Goal: Task Accomplishment & Management: Manage account settings

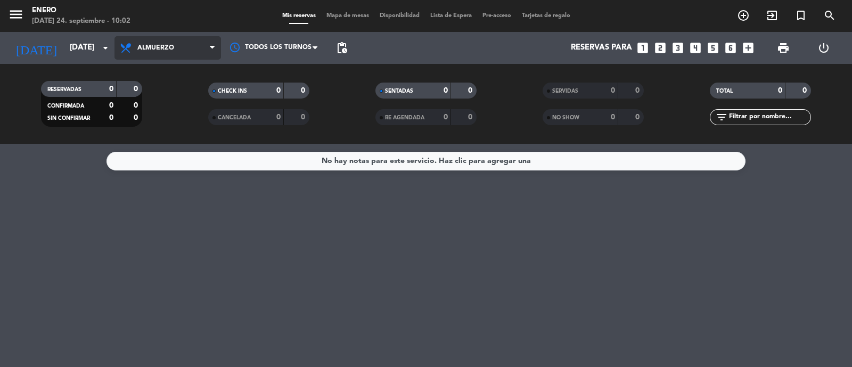
click at [167, 37] on span "Almuerzo" at bounding box center [168, 47] width 107 height 23
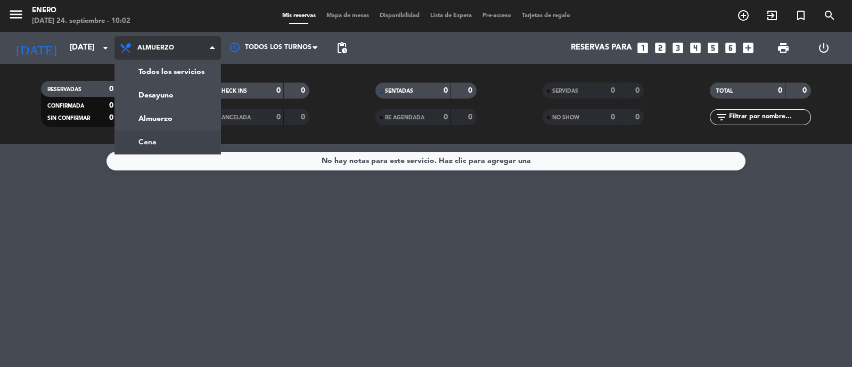
click at [165, 132] on div "menu Enero [DATE] 24. septiembre - 10:02 Mis reservas Mapa de mesas Disponibili…" at bounding box center [426, 72] width 852 height 144
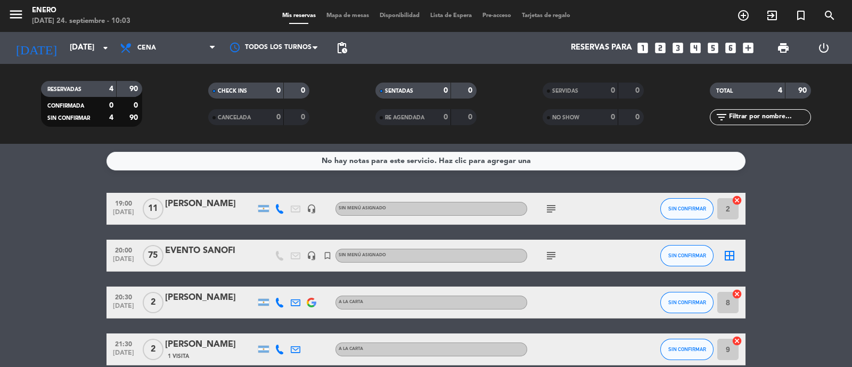
click at [555, 213] on icon "subject" at bounding box center [551, 208] width 13 height 13
click at [593, 205] on div "subject VIENEN 18 30, NO TIENE SEÑA" at bounding box center [575, 208] width 96 height 31
click at [546, 212] on icon "subject" at bounding box center [551, 208] width 13 height 13
click at [582, 202] on div "subject VIENEN 18 30, NO TIENE SEÑA" at bounding box center [575, 208] width 96 height 31
click at [589, 205] on div "subject" at bounding box center [575, 208] width 96 height 31
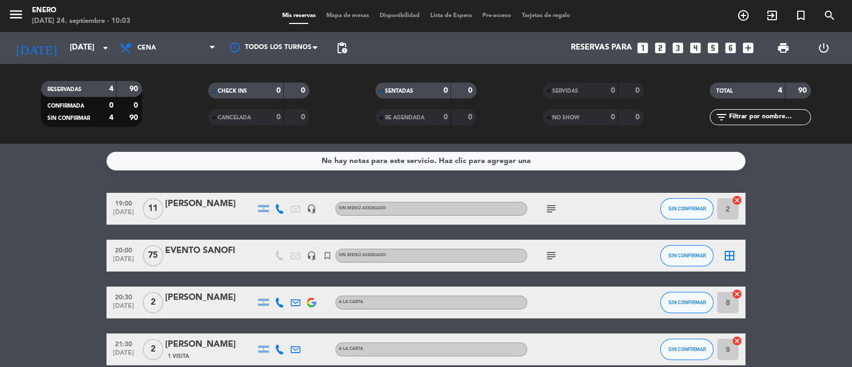
click at [555, 260] on icon "subject" at bounding box center [551, 255] width 13 height 13
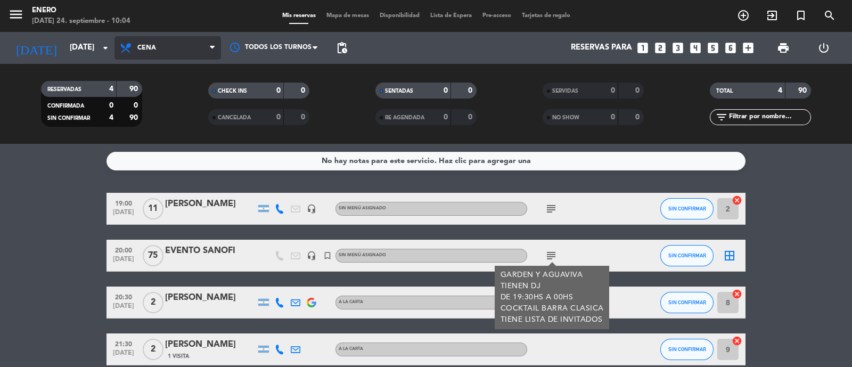
click at [119, 47] on icon at bounding box center [126, 48] width 15 height 13
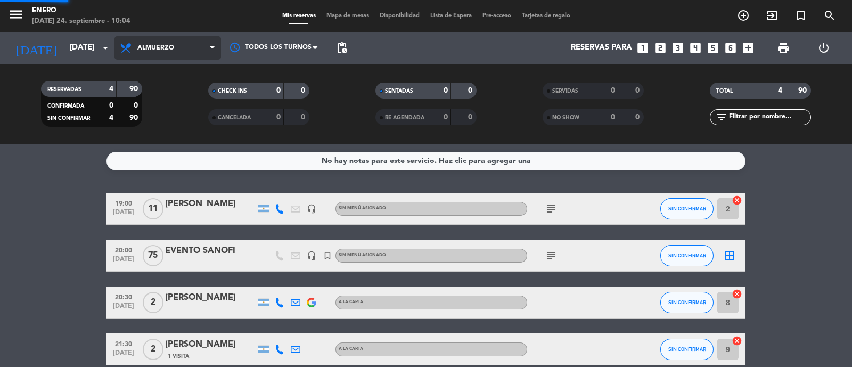
click at [173, 114] on div "menu Enero [DATE] 24. septiembre - 10:04 Mis reservas Mapa de mesas Disponibili…" at bounding box center [426, 72] width 852 height 144
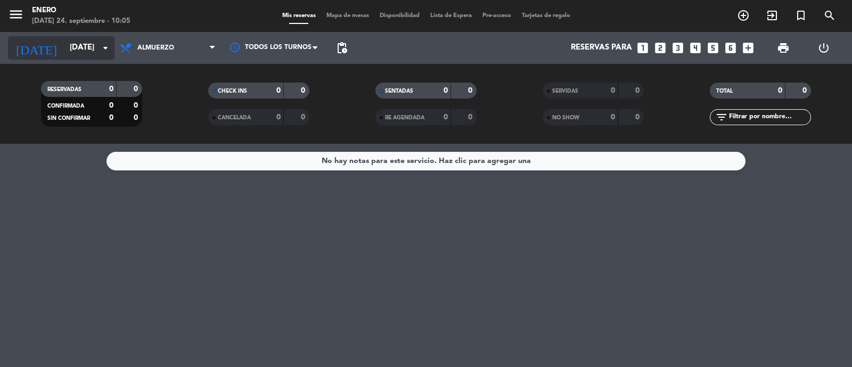
click at [71, 52] on input "[DATE]" at bounding box center [115, 48] width 103 height 20
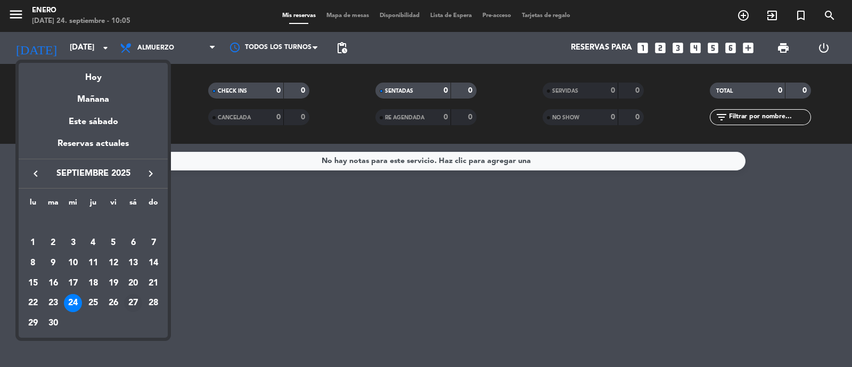
click at [125, 303] on div "27" at bounding box center [133, 303] width 18 height 18
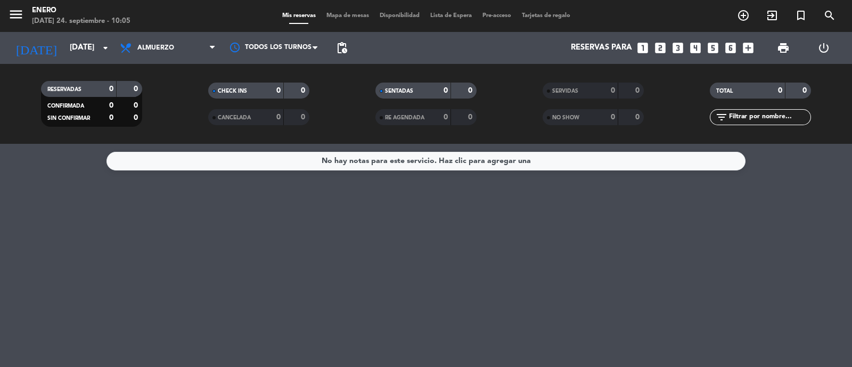
type input "[DATE]"
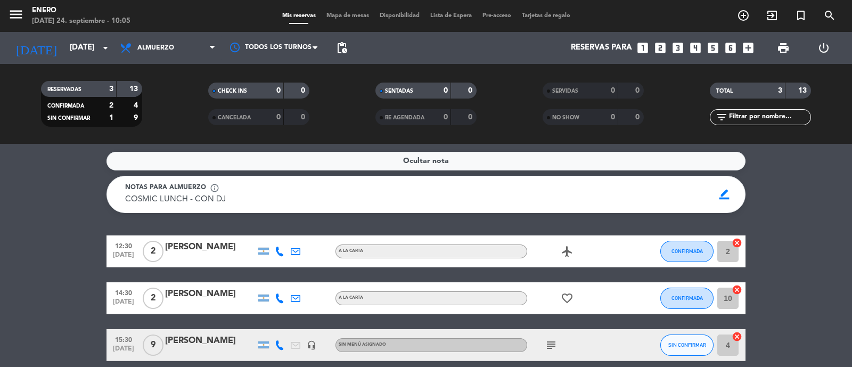
scroll to position [47, 0]
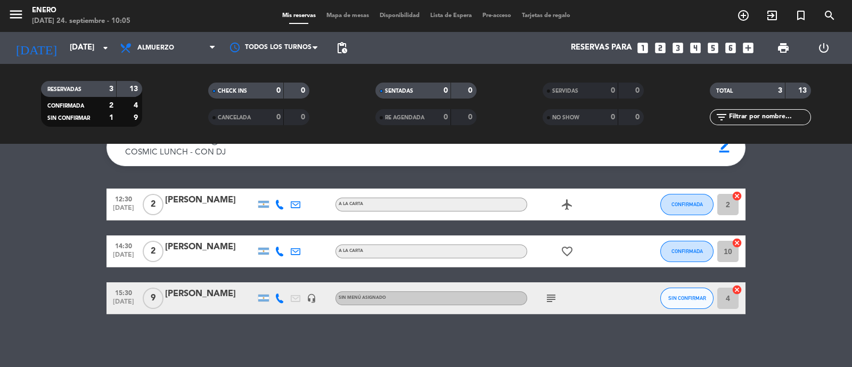
click at [557, 297] on icon "subject" at bounding box center [551, 298] width 13 height 13
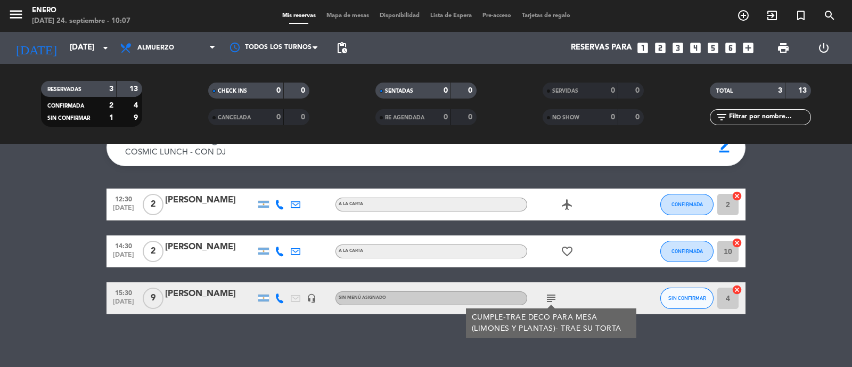
click at [231, 292] on div "[PERSON_NAME]" at bounding box center [210, 294] width 91 height 14
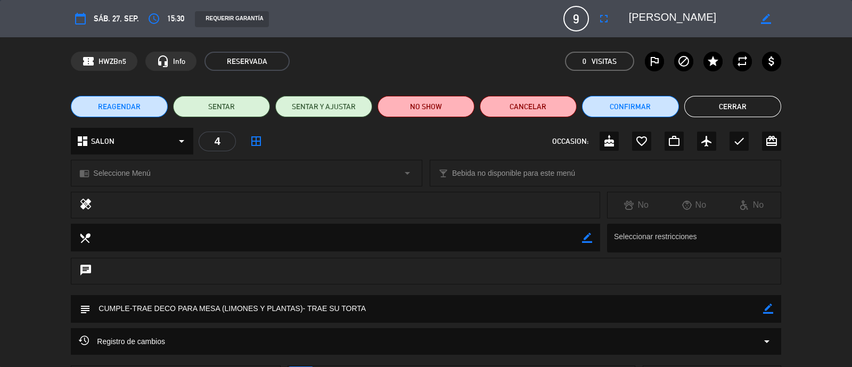
scroll to position [90, 0]
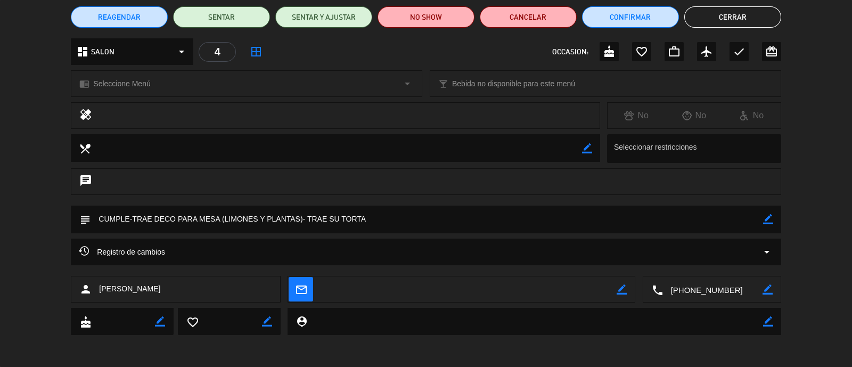
click at [761, 220] on textarea at bounding box center [427, 219] width 672 height 27
click at [765, 219] on icon "border_color" at bounding box center [768, 219] width 10 height 10
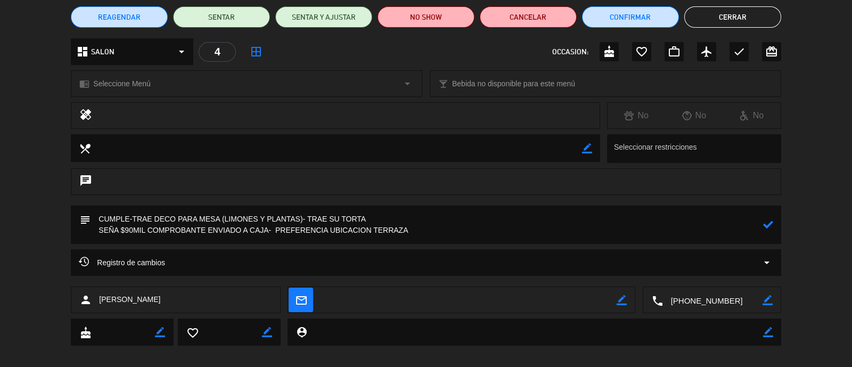
type textarea "CUMPLE-TRAE DECO PARA MESA (LIMONES Y PLANTAS)- TRAE SU TORTA SEÑA $90MIL COMPR…"
click at [773, 222] on icon at bounding box center [768, 224] width 10 height 10
click at [751, 18] on button "Cerrar" at bounding box center [733, 16] width 97 height 21
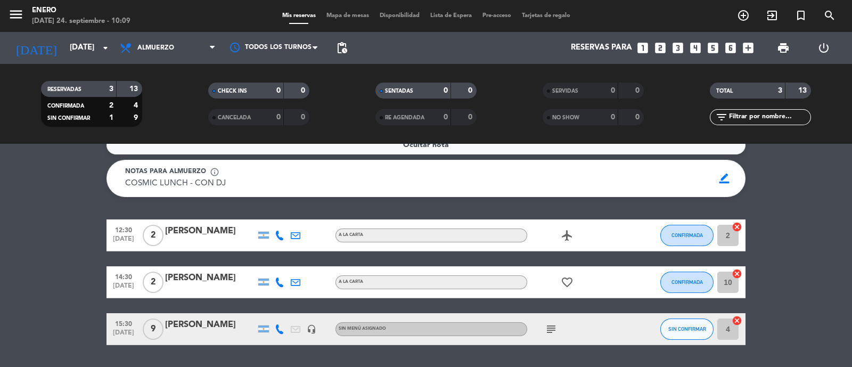
scroll to position [0, 0]
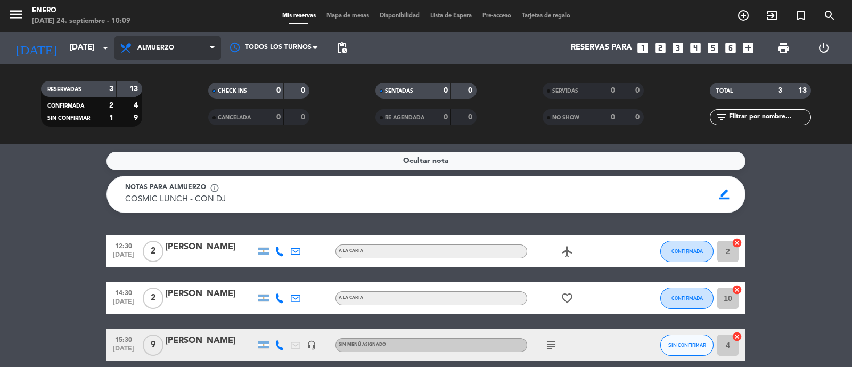
click at [132, 43] on icon at bounding box center [126, 48] width 15 height 13
click at [160, 132] on div "menu Enero [DATE] 24. septiembre - 10:09 Mis reservas Mapa de mesas Disponibili…" at bounding box center [426, 72] width 852 height 144
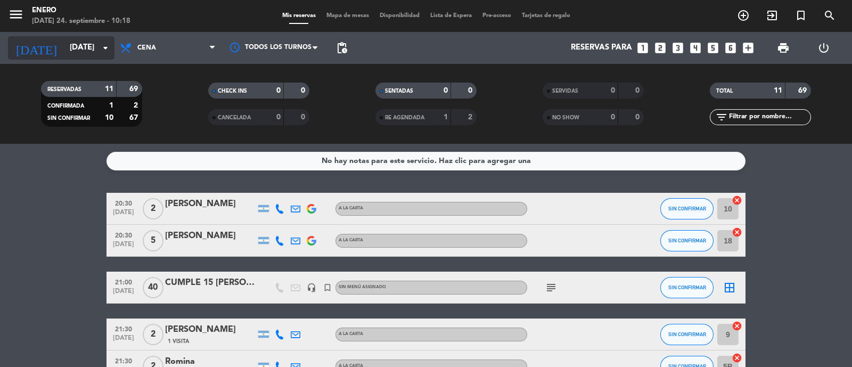
click at [90, 46] on input "[DATE]" at bounding box center [115, 48] width 103 height 20
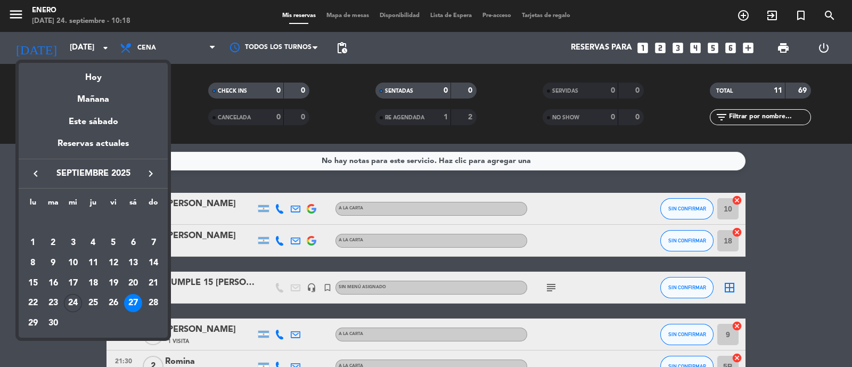
click at [148, 169] on icon "keyboard_arrow_right" at bounding box center [150, 173] width 13 height 13
click at [91, 262] on div "9" at bounding box center [93, 263] width 18 height 18
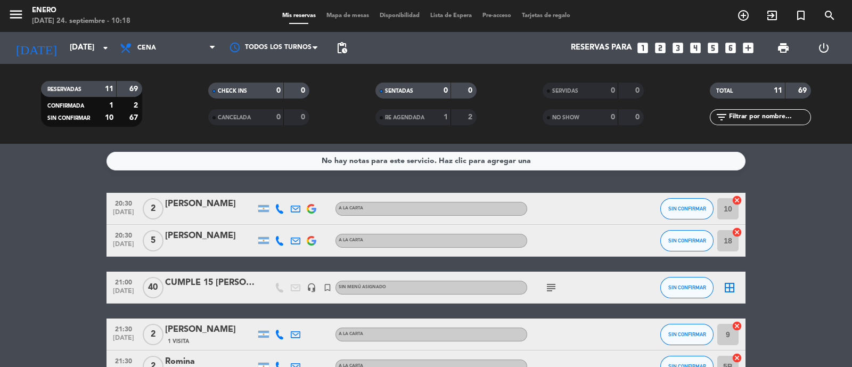
type input "[DEMOGRAPHIC_DATA][DATE]"
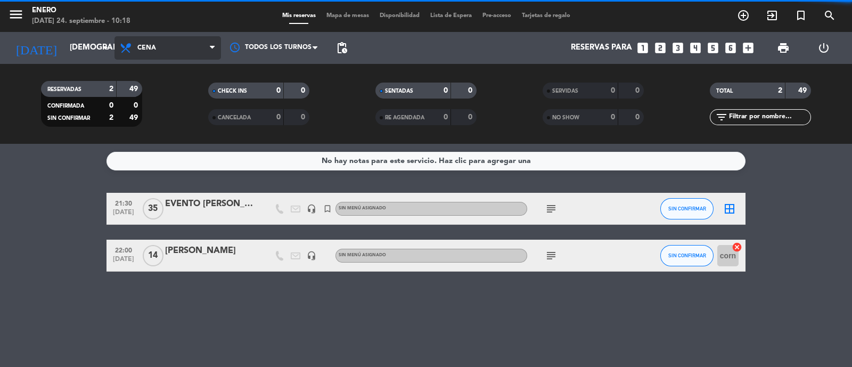
click at [170, 47] on span "Cena" at bounding box center [168, 47] width 107 height 23
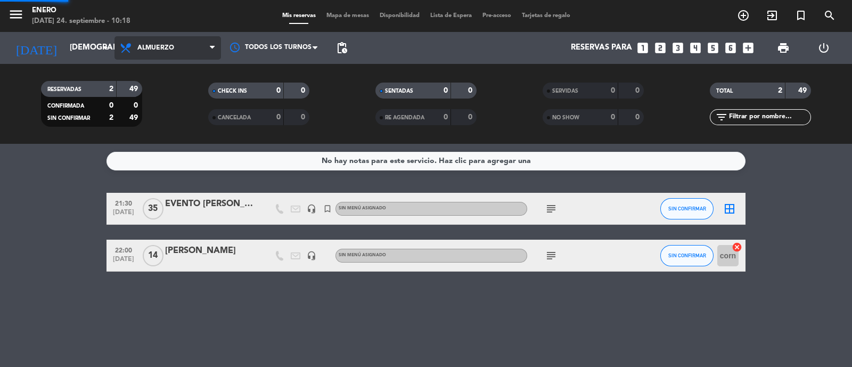
click at [175, 116] on div "menu Enero [DATE] 24. septiembre - 10:18 Mis reservas Mapa de mesas Disponibili…" at bounding box center [426, 72] width 852 height 144
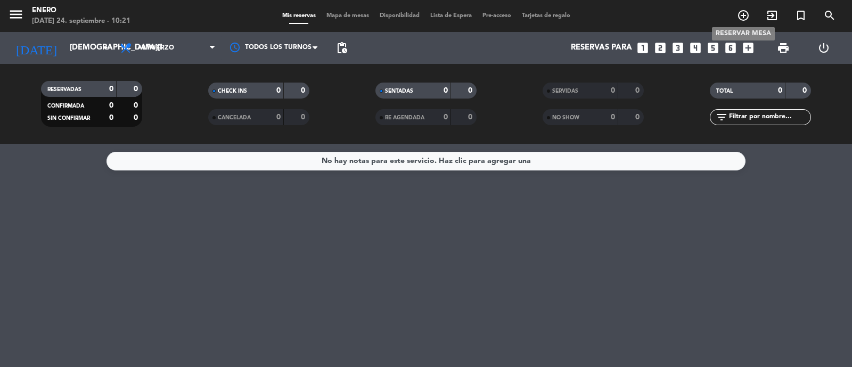
click at [745, 18] on icon "add_circle_outline" at bounding box center [743, 15] width 13 height 13
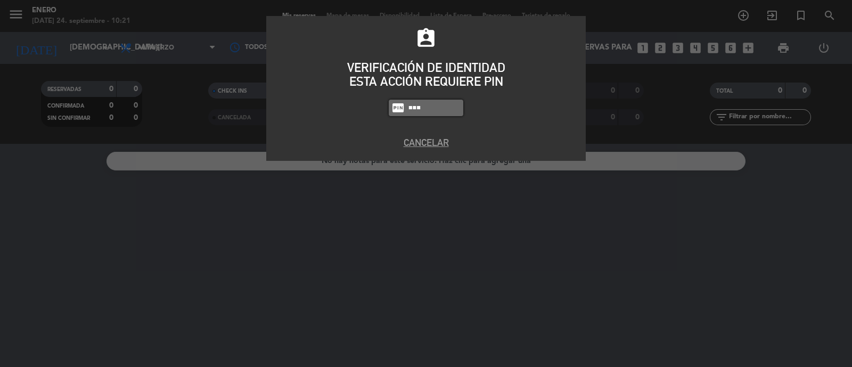
type input "6082"
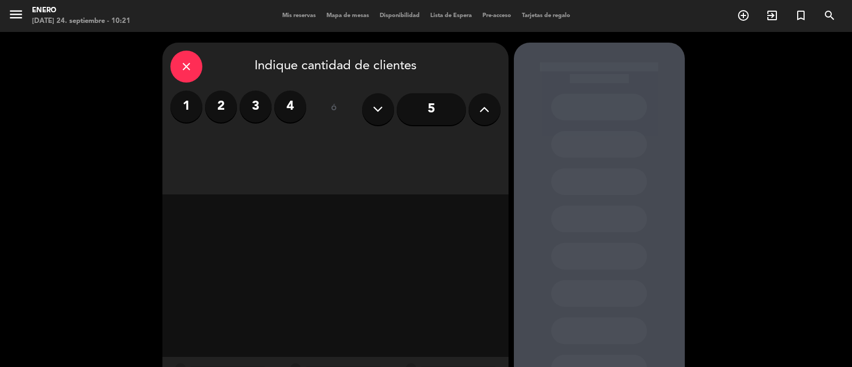
click at [485, 106] on icon at bounding box center [484, 109] width 10 height 16
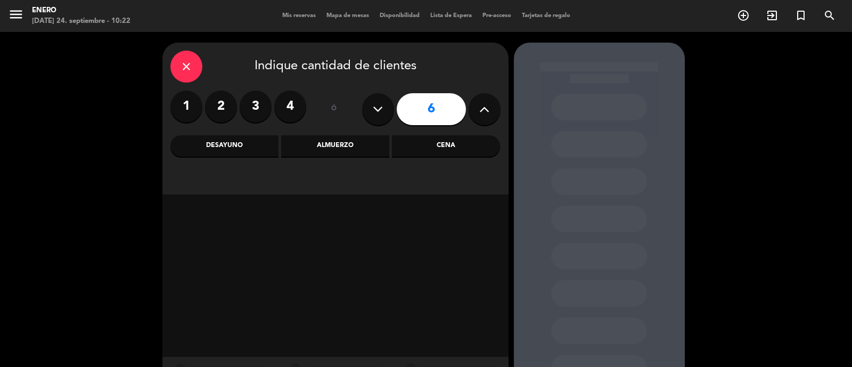
click at [354, 149] on div "Almuerzo" at bounding box center [335, 145] width 108 height 21
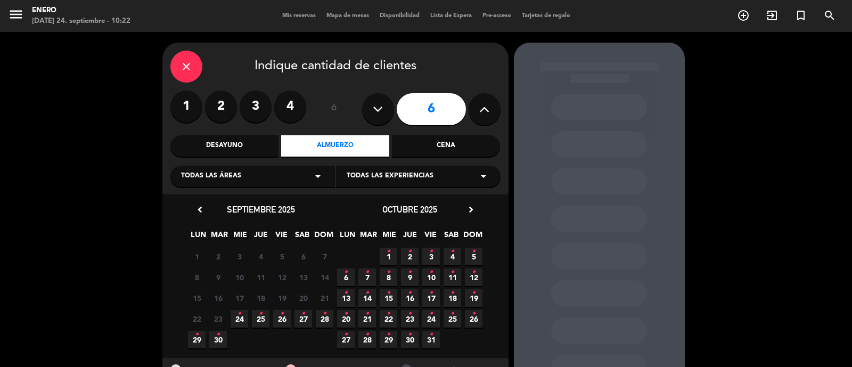
click at [321, 315] on span "28 •" at bounding box center [325, 319] width 18 height 18
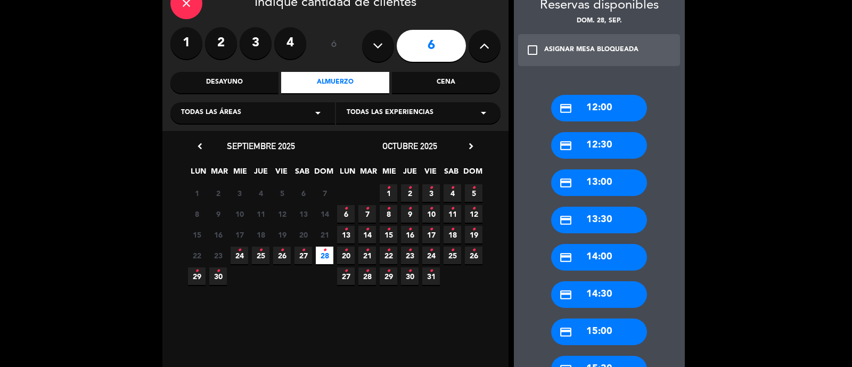
scroll to position [43, 0]
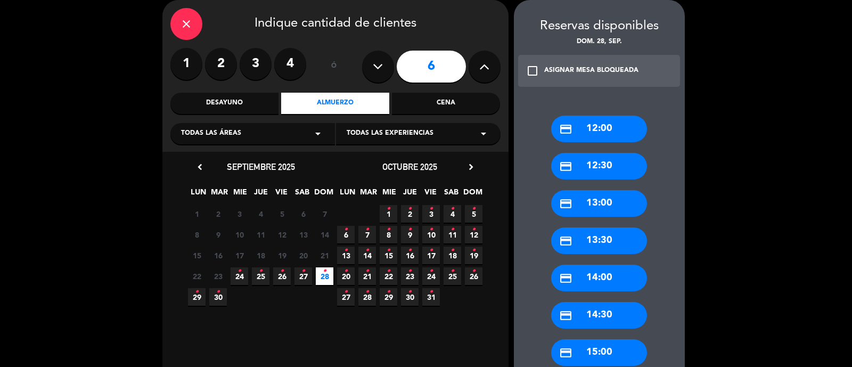
click at [610, 202] on div "credit_card 13:00" at bounding box center [599, 203] width 96 height 27
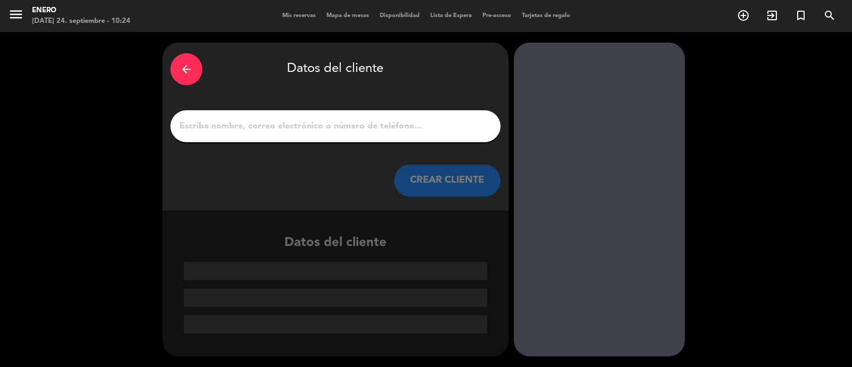
click at [306, 128] on input "1" at bounding box center [335, 126] width 314 height 15
paste input "[PERSON_NAME]"
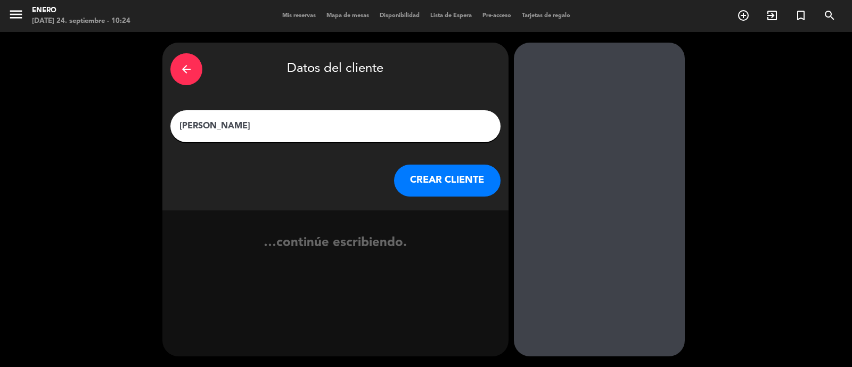
type input "[PERSON_NAME]"
click at [443, 186] on button "CREAR CLIENTE" at bounding box center [447, 181] width 107 height 32
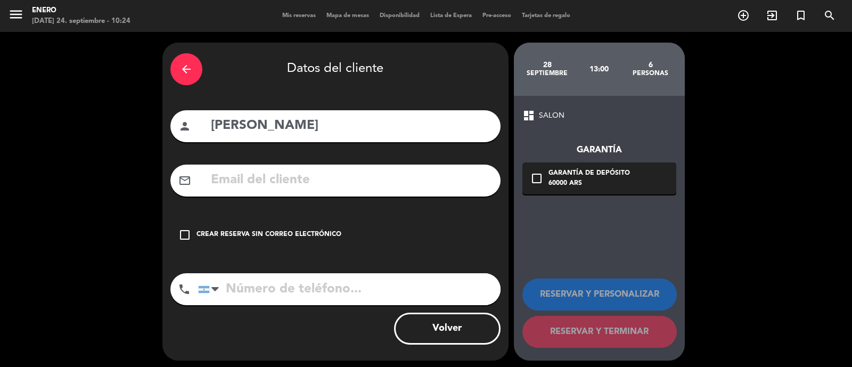
click at [357, 284] on input "tel" at bounding box center [349, 289] width 303 height 32
click at [324, 240] on div "check_box_outline_blank Crear reserva sin correo electrónico" at bounding box center [335, 235] width 330 height 32
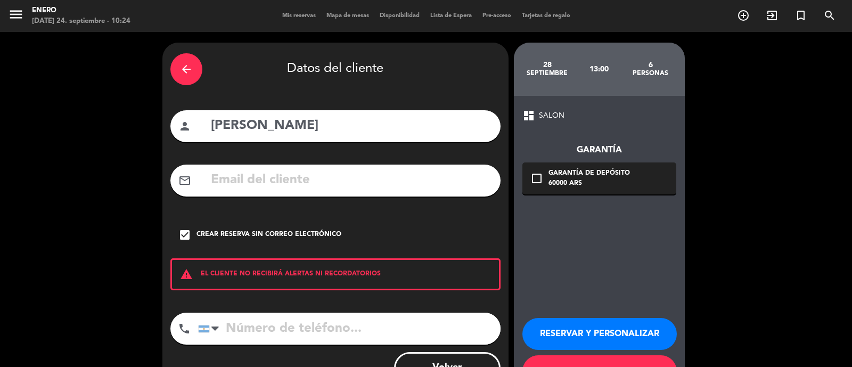
click at [650, 322] on button "RESERVAR Y PERSONALIZAR" at bounding box center [600, 334] width 155 height 32
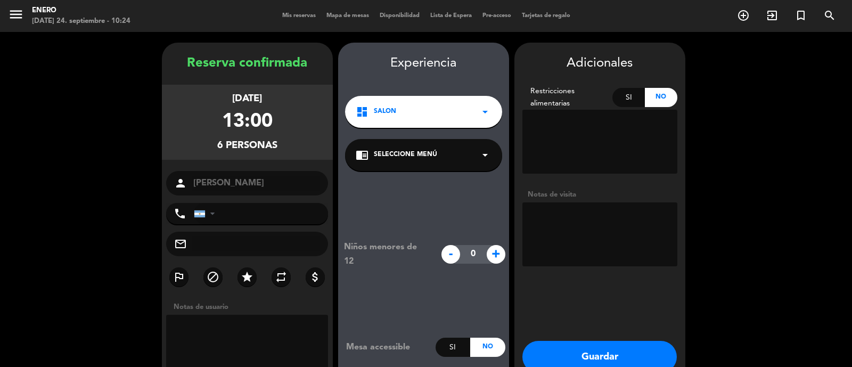
scroll to position [43, 0]
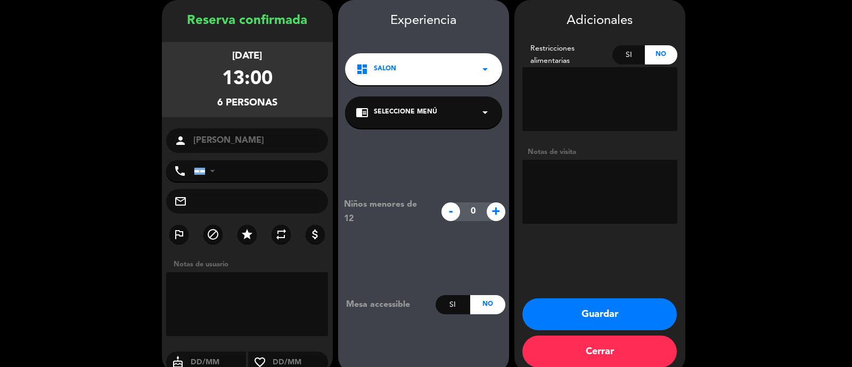
click at [614, 193] on textarea at bounding box center [600, 192] width 155 height 64
type textarea "[DATE] FUNDAY- PASO TOTO"
click at [632, 303] on button "Guardar" at bounding box center [600, 314] width 155 height 32
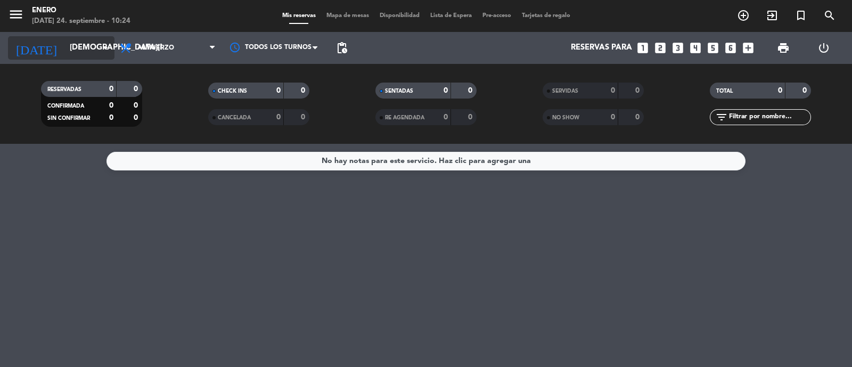
click at [75, 49] on input "[DEMOGRAPHIC_DATA][DATE]" at bounding box center [115, 48] width 103 height 20
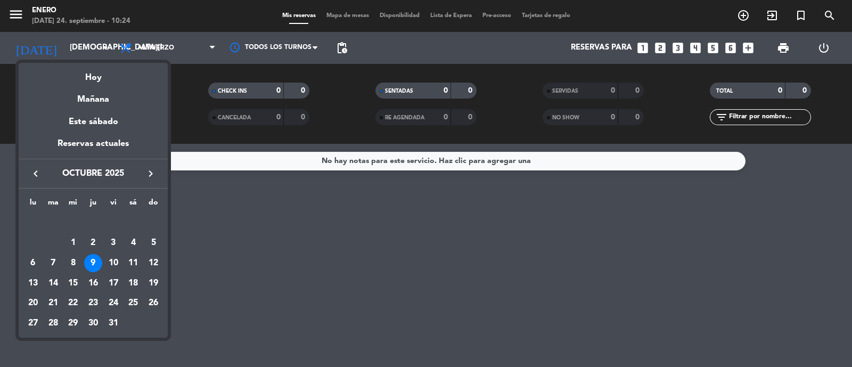
click at [284, 243] on div at bounding box center [426, 183] width 852 height 367
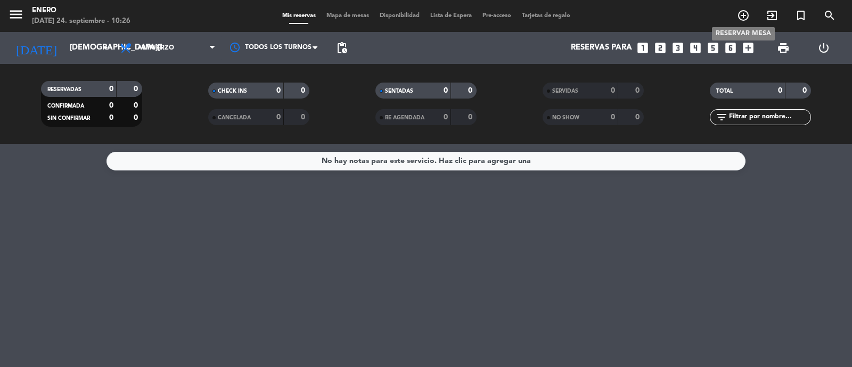
click at [743, 16] on icon "add_circle_outline" at bounding box center [743, 15] width 13 height 13
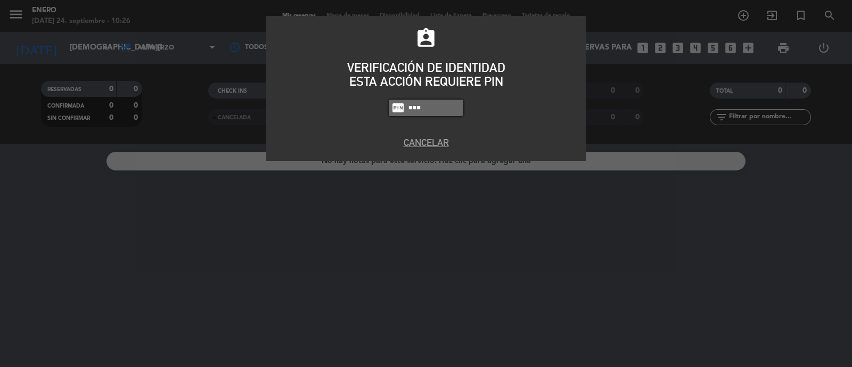
type input "6082"
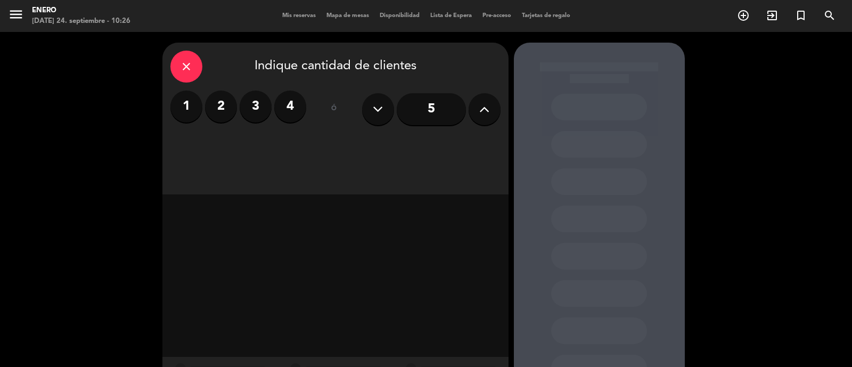
click at [487, 109] on icon at bounding box center [484, 109] width 10 height 16
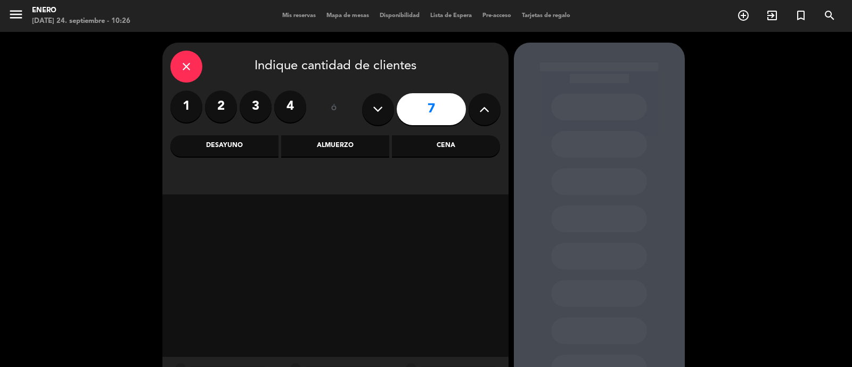
click at [487, 109] on icon at bounding box center [484, 109] width 10 height 16
click at [486, 110] on icon at bounding box center [484, 109] width 10 height 16
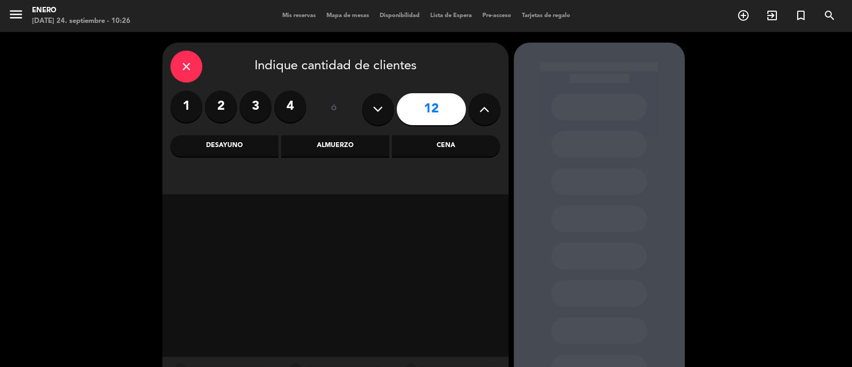
click at [486, 110] on icon at bounding box center [484, 109] width 10 height 16
type input "14"
click at [330, 151] on div "Almuerzo" at bounding box center [335, 145] width 108 height 21
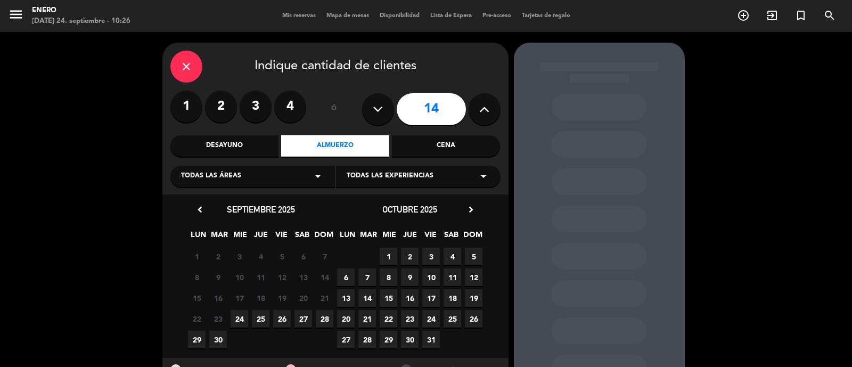
click at [408, 279] on span "9" at bounding box center [410, 278] width 18 height 18
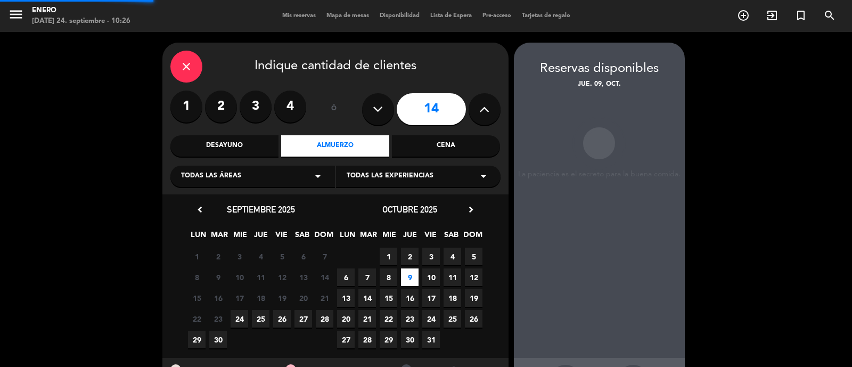
scroll to position [43, 0]
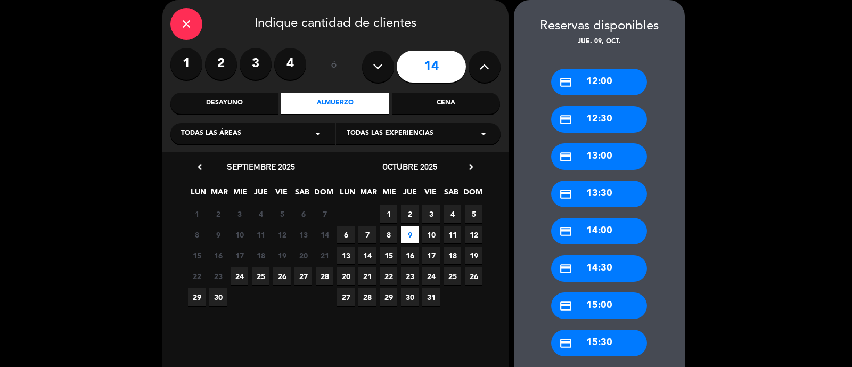
click at [594, 157] on div "credit_card 13:00" at bounding box center [599, 156] width 96 height 27
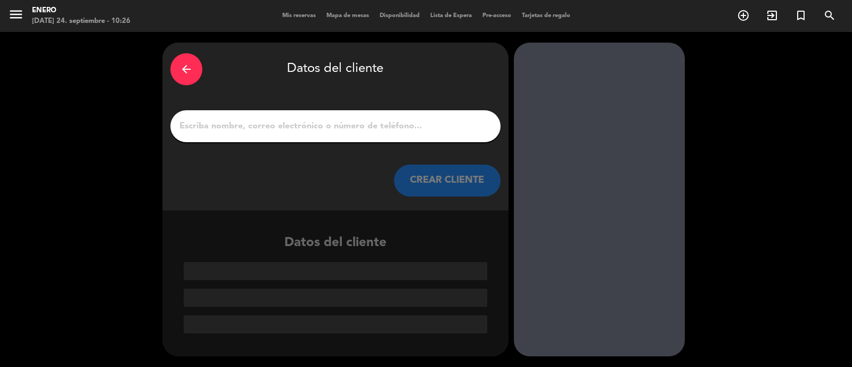
scroll to position [0, 0]
click at [341, 123] on input "1" at bounding box center [335, 126] width 314 height 15
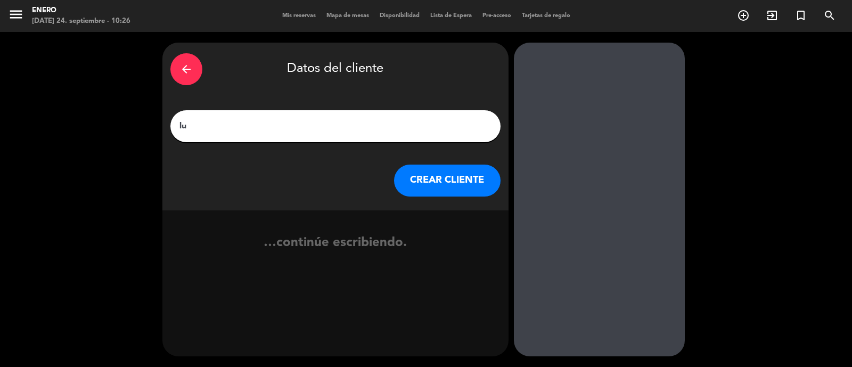
type input "l"
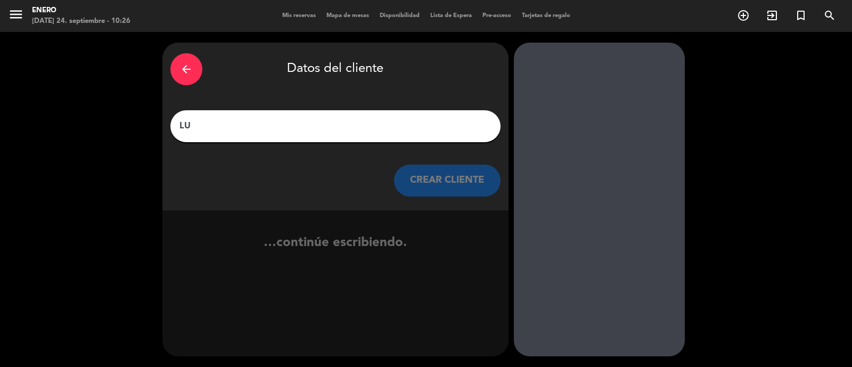
type input "L"
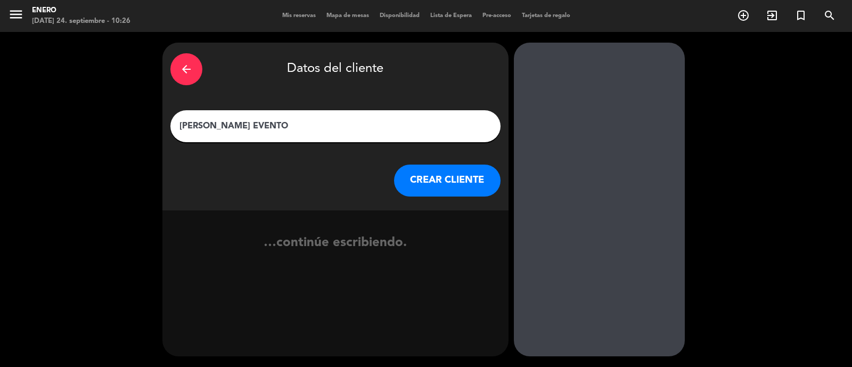
type input "[PERSON_NAME] EVENTO"
click at [452, 170] on button "CREAR CLIENTE" at bounding box center [447, 181] width 107 height 32
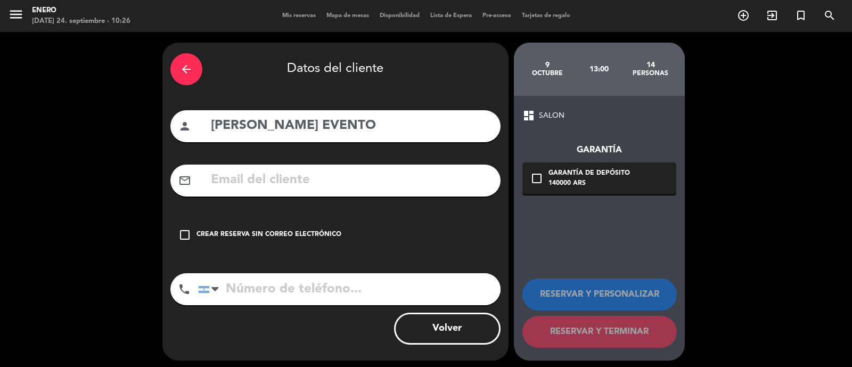
click at [371, 189] on input "text" at bounding box center [351, 180] width 283 height 22
click at [368, 275] on input "tel" at bounding box center [349, 289] width 303 height 32
click at [285, 243] on div "check_box_outline_blank Crear reserva sin correo electrónico" at bounding box center [335, 235] width 330 height 32
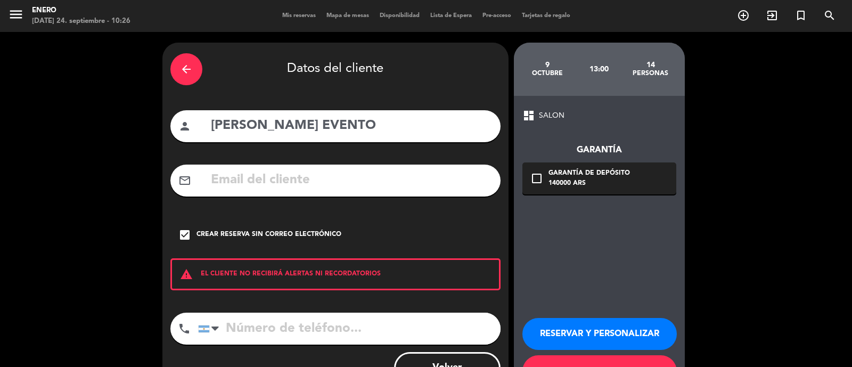
click at [627, 337] on button "RESERVAR Y PERSONALIZAR" at bounding box center [600, 334] width 155 height 32
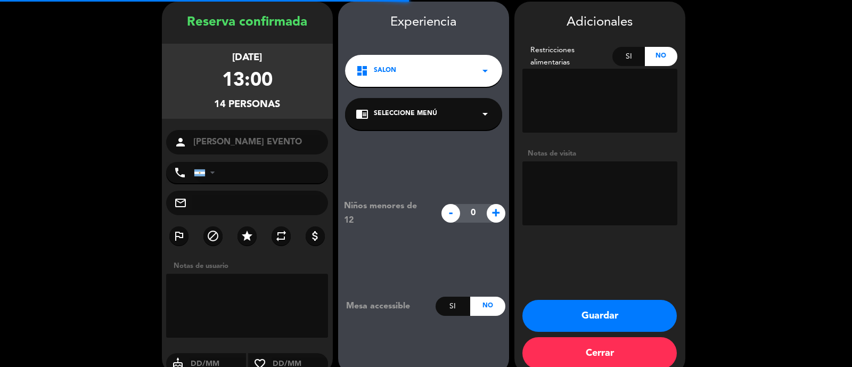
scroll to position [43, 0]
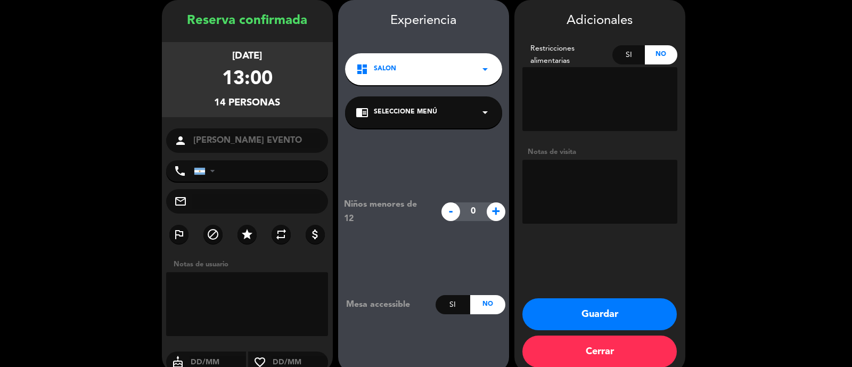
paste textarea "13 a 17 hs Espacio: Vip Menú Corporate lunch & bebida sin alcoho"
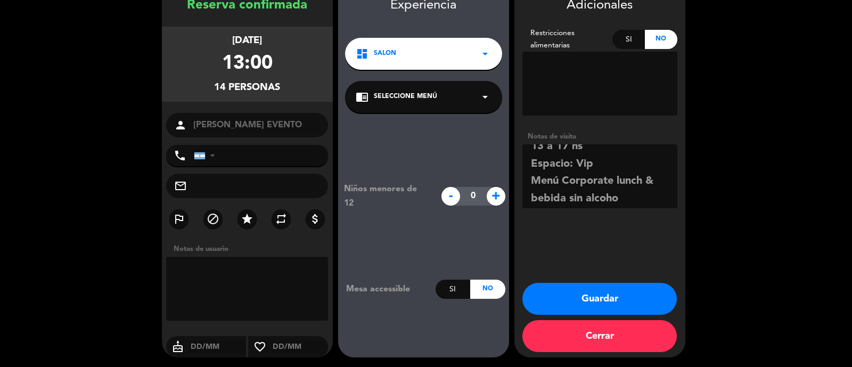
scroll to position [14, 0]
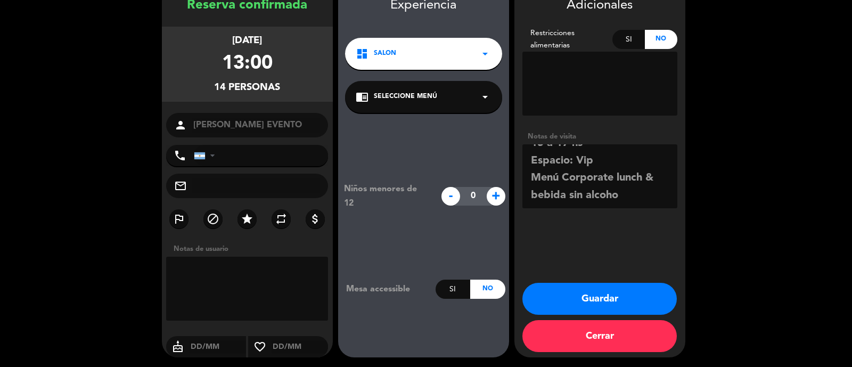
click at [626, 193] on textarea at bounding box center [600, 176] width 155 height 64
type textarea "13 a 17 hs Espacio: Vip Menú Corporate lunch & bebida sin alcohol"
click at [607, 295] on button "Guardar" at bounding box center [600, 299] width 155 height 32
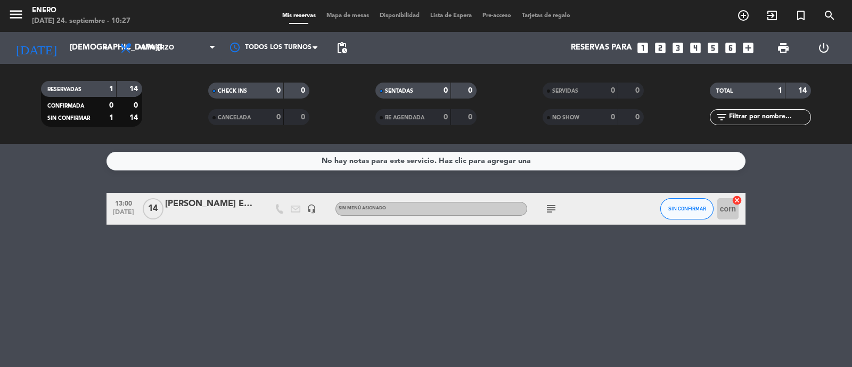
drag, startPoint x: 319, startPoint y: 272, endPoint x: 330, endPoint y: 281, distance: 14.4
click at [320, 272] on div "No hay notas para este servicio. Haz clic para agregar una 13:00 [DATE] [PERSON…" at bounding box center [426, 255] width 852 height 223
drag, startPoint x: 540, startPoint y: 202, endPoint x: 552, endPoint y: 202, distance: 12.8
click at [552, 202] on div "subject" at bounding box center [575, 208] width 96 height 31
click at [554, 202] on icon "subject" at bounding box center [551, 208] width 13 height 13
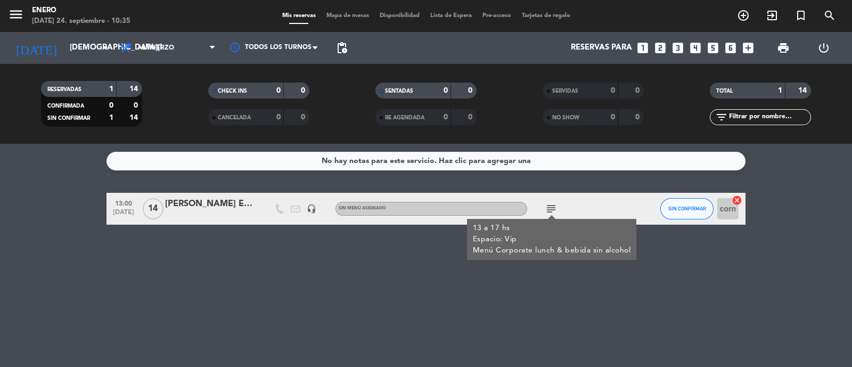
click at [337, 312] on div "No hay notas para este servicio. Haz clic para agregar una 13:00 [DATE] [PERSON…" at bounding box center [426, 255] width 852 height 223
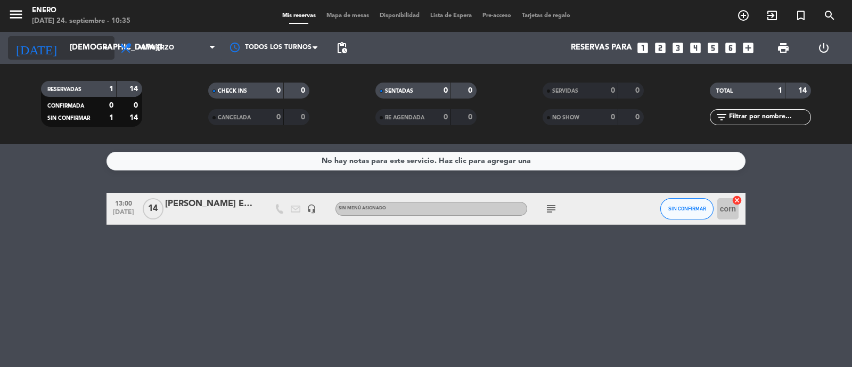
click at [81, 48] on input "[DEMOGRAPHIC_DATA][DATE]" at bounding box center [115, 48] width 103 height 20
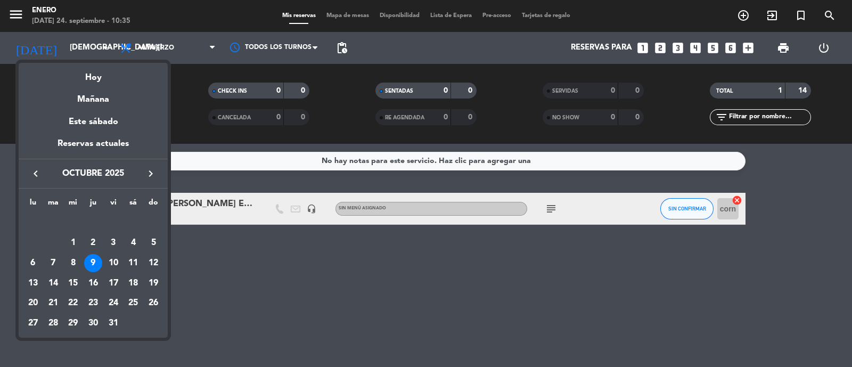
click at [405, 220] on div at bounding box center [426, 183] width 852 height 367
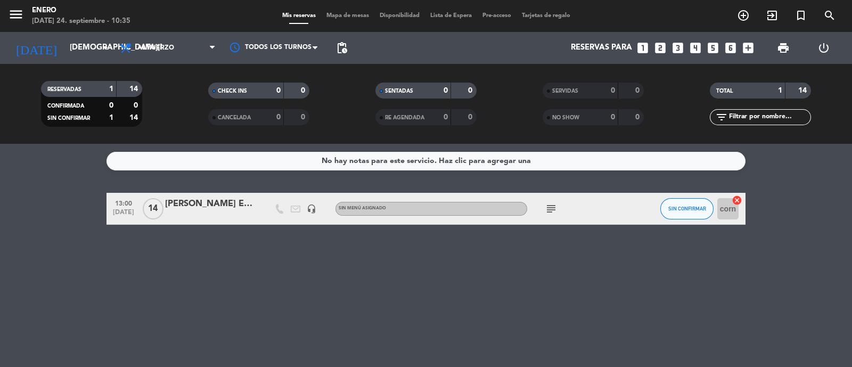
click at [551, 209] on icon "subject" at bounding box center [551, 208] width 13 height 13
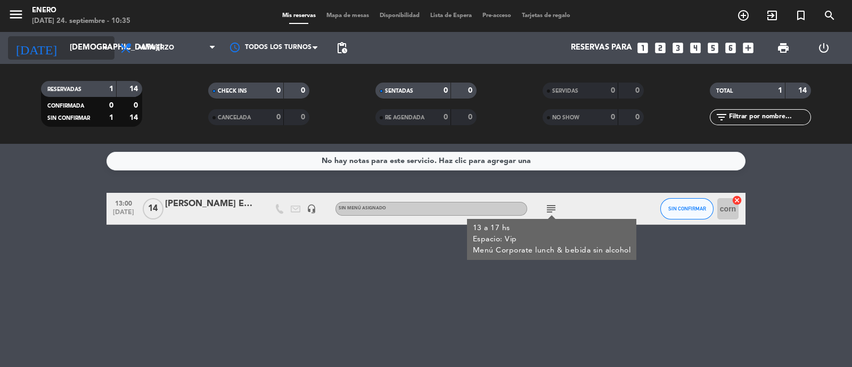
click at [85, 46] on input "[DEMOGRAPHIC_DATA][DATE]" at bounding box center [115, 48] width 103 height 20
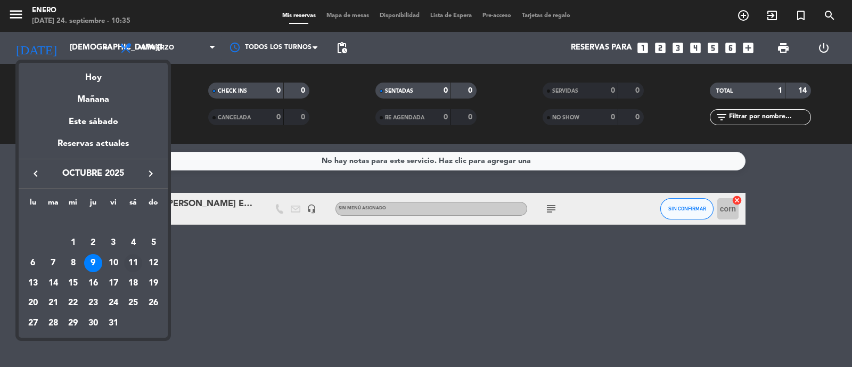
click at [137, 265] on div "11" at bounding box center [133, 263] width 18 height 18
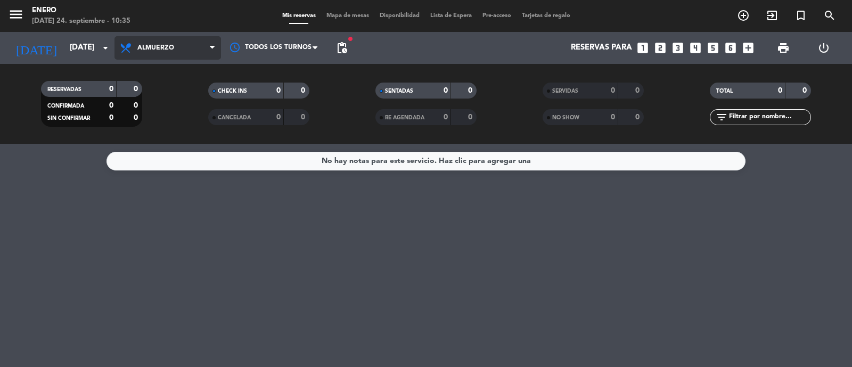
click at [177, 42] on span "Almuerzo" at bounding box center [168, 47] width 107 height 23
click at [162, 140] on div "menu Enero [DATE] 24. septiembre - 10:35 Mis reservas Mapa de mesas Disponibili…" at bounding box center [426, 72] width 852 height 144
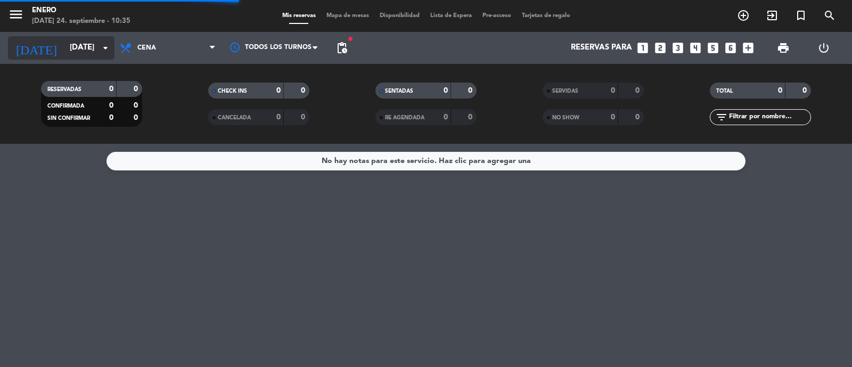
click at [80, 52] on input "[DATE]" at bounding box center [115, 48] width 103 height 20
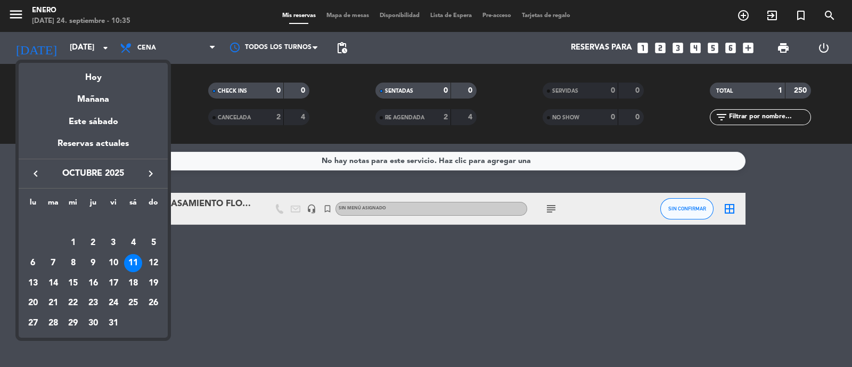
click at [34, 175] on icon "keyboard_arrow_left" at bounding box center [35, 173] width 13 height 13
click at [115, 301] on div "26" at bounding box center [113, 303] width 18 height 18
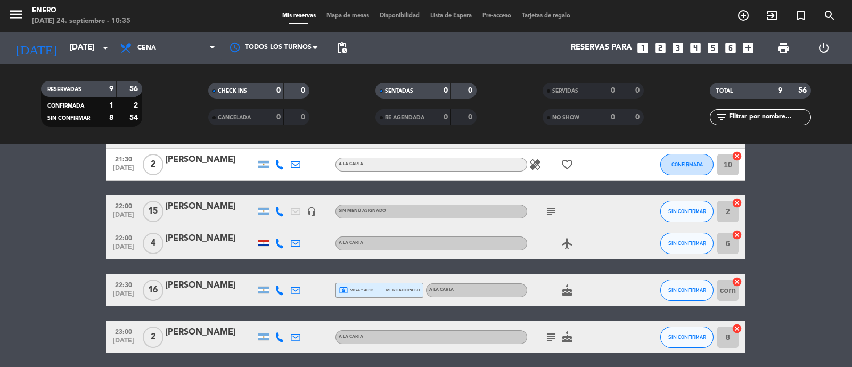
scroll to position [200, 0]
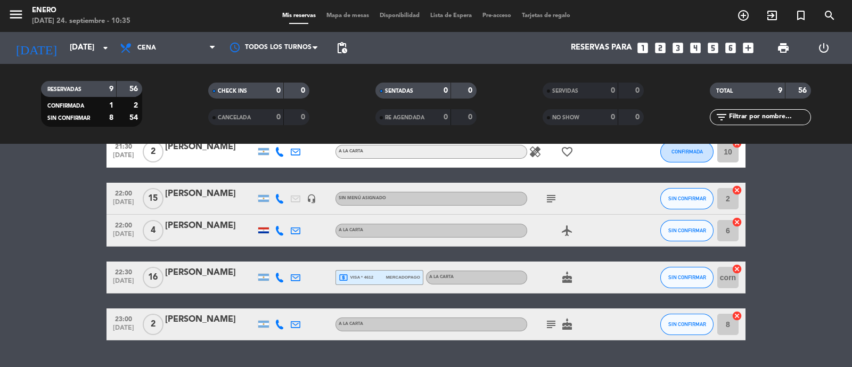
click at [549, 321] on icon "subject" at bounding box center [551, 324] width 13 height 13
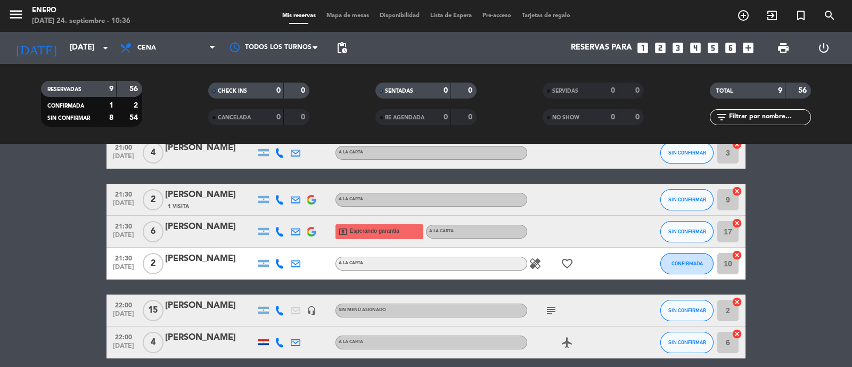
scroll to position [66, 0]
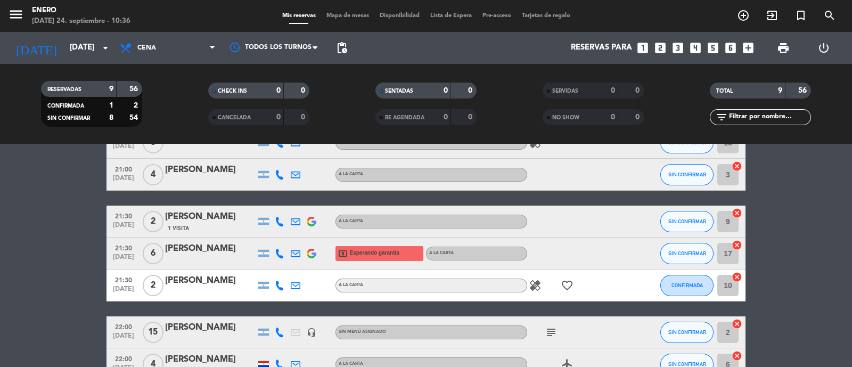
click at [552, 329] on icon "subject" at bounding box center [551, 332] width 13 height 13
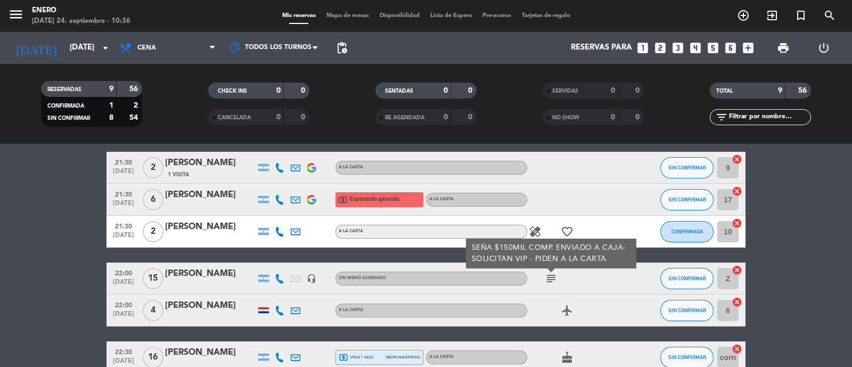
scroll to position [133, 0]
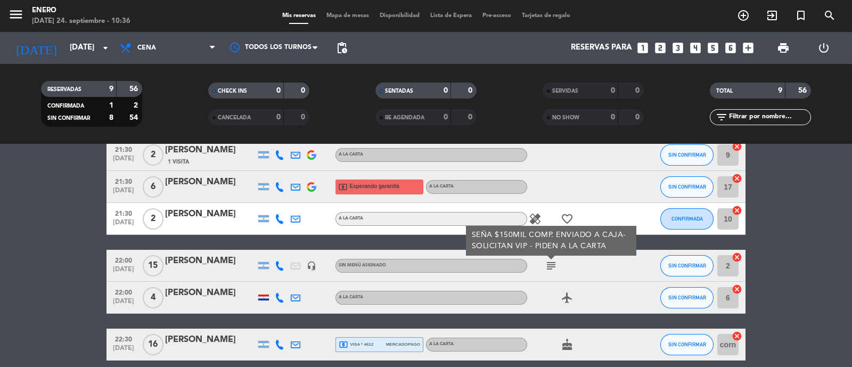
click at [210, 270] on div at bounding box center [210, 273] width 91 height 9
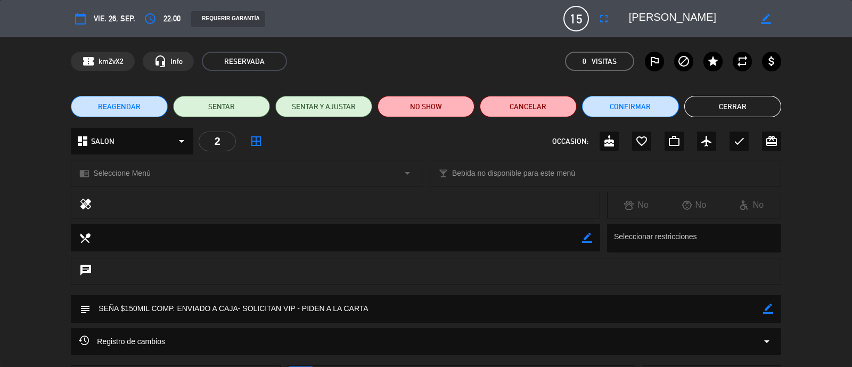
scroll to position [0, 0]
click at [717, 105] on button "Cerrar" at bounding box center [733, 106] width 97 height 21
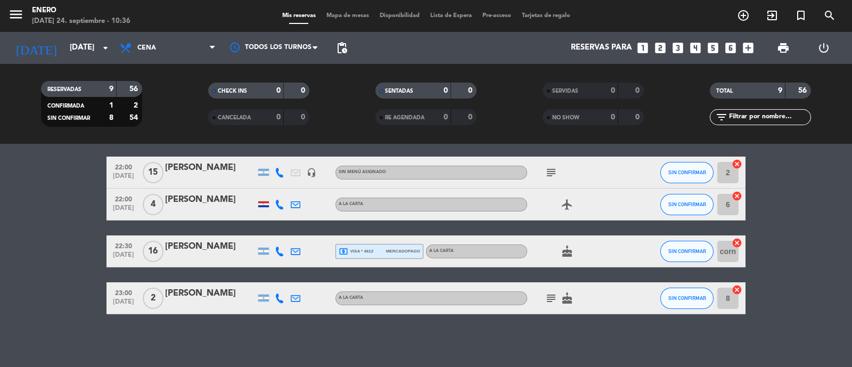
scroll to position [160, 0]
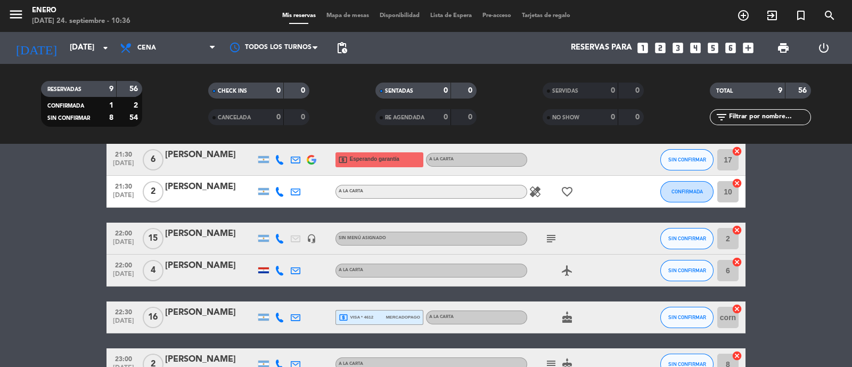
click at [551, 233] on icon "subject" at bounding box center [551, 238] width 13 height 13
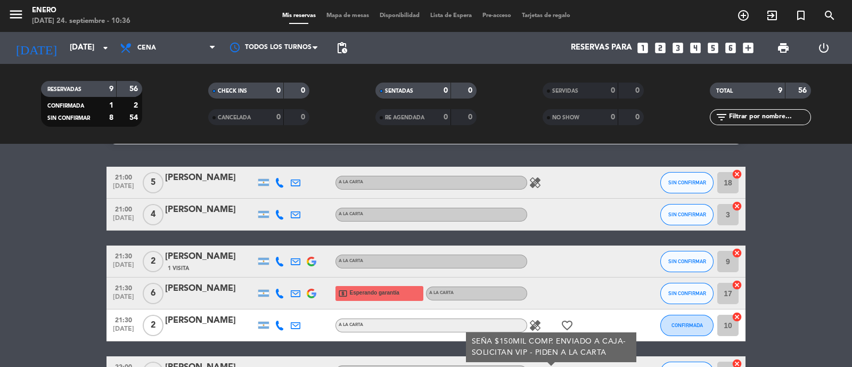
scroll to position [0, 0]
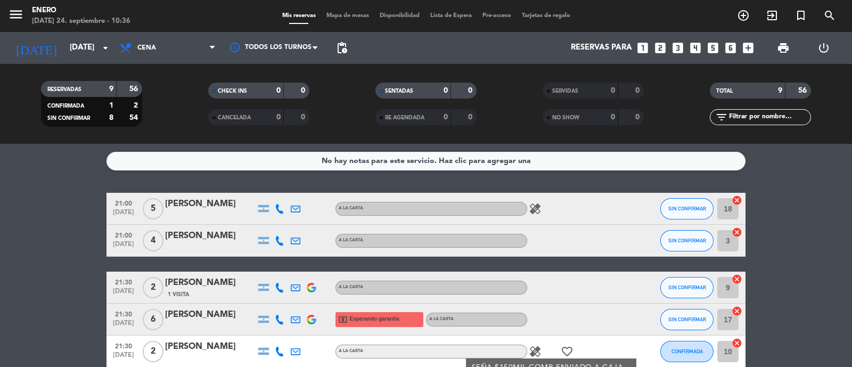
click at [598, 227] on div at bounding box center [575, 240] width 96 height 31
click at [58, 231] on bookings-row "21:00 [DATE] 5 [PERSON_NAME] A LA CARTA healing SIN CONFIRMAR 18 cancel 21:00 […" at bounding box center [426, 366] width 852 height 347
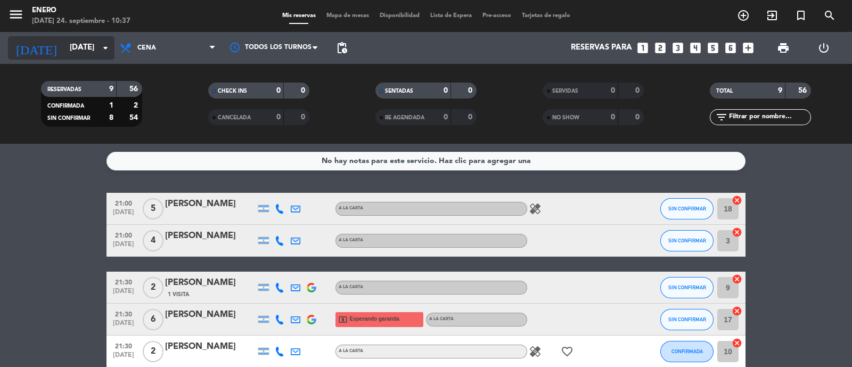
click at [72, 50] on input "[DATE]" at bounding box center [115, 48] width 103 height 20
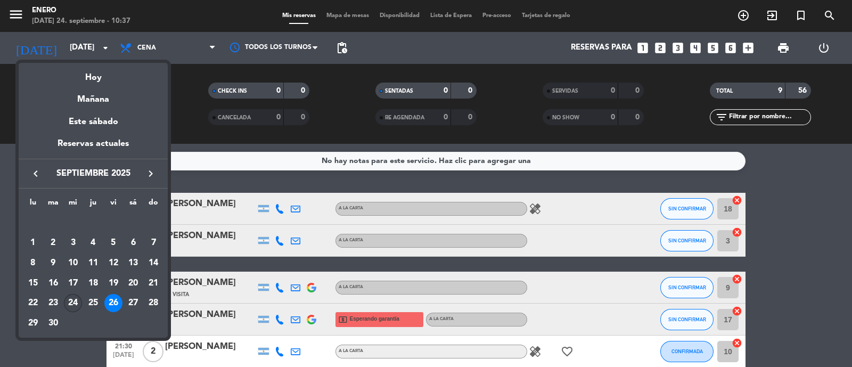
click at [69, 302] on div "24" at bounding box center [73, 303] width 18 height 18
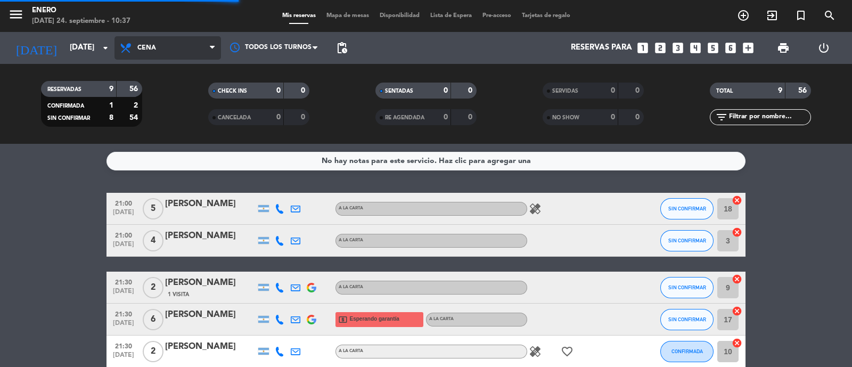
click at [152, 46] on span "Cena" at bounding box center [146, 47] width 19 height 7
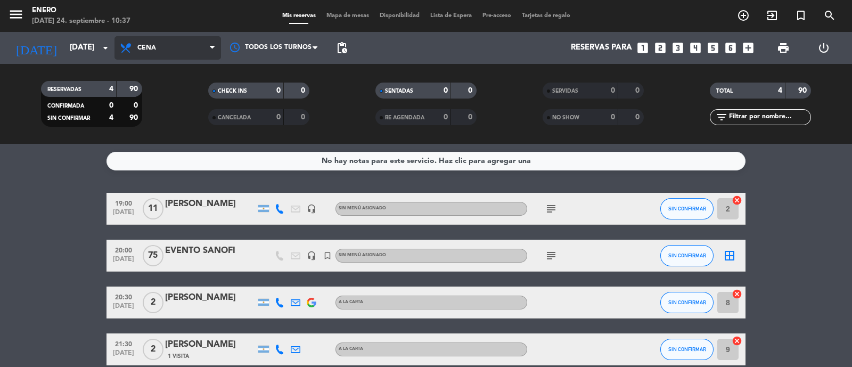
click at [176, 47] on span "Cena" at bounding box center [168, 47] width 107 height 23
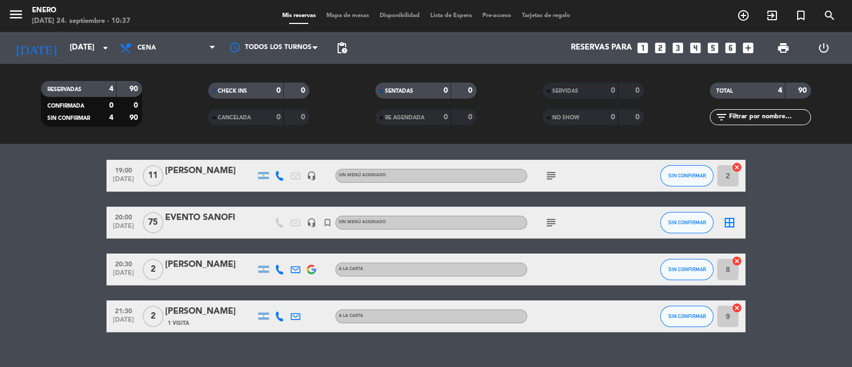
scroll to position [51, 0]
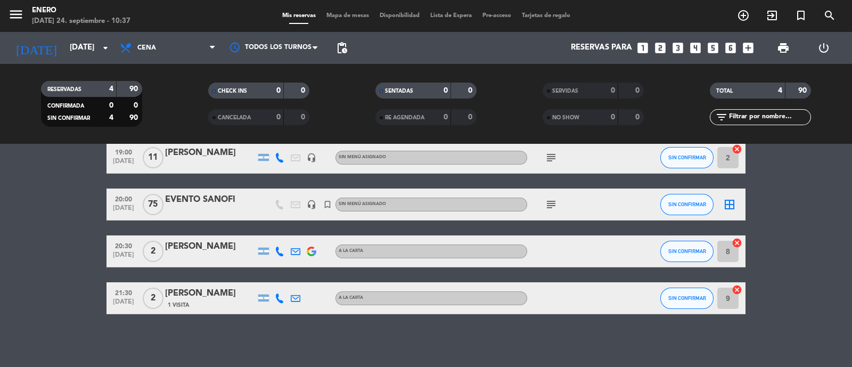
click at [556, 205] on icon "subject" at bounding box center [551, 204] width 13 height 13
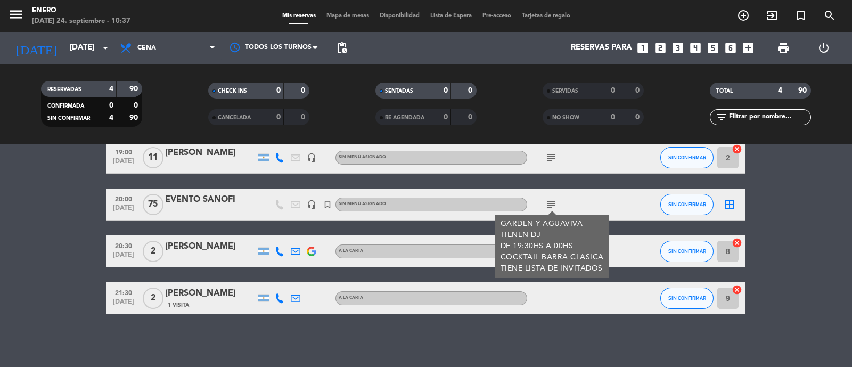
click at [68, 222] on bookings-row "19:00 [DATE] [PERSON_NAME] headset_mic Sin menú asignado subject SIN CONFIRMAR …" at bounding box center [426, 228] width 852 height 173
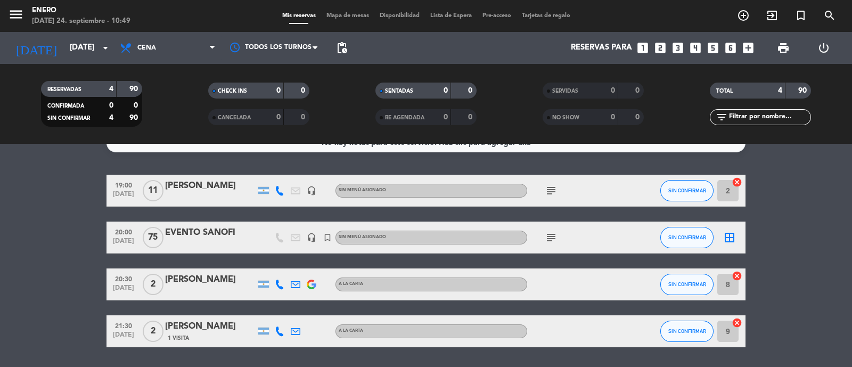
scroll to position [0, 0]
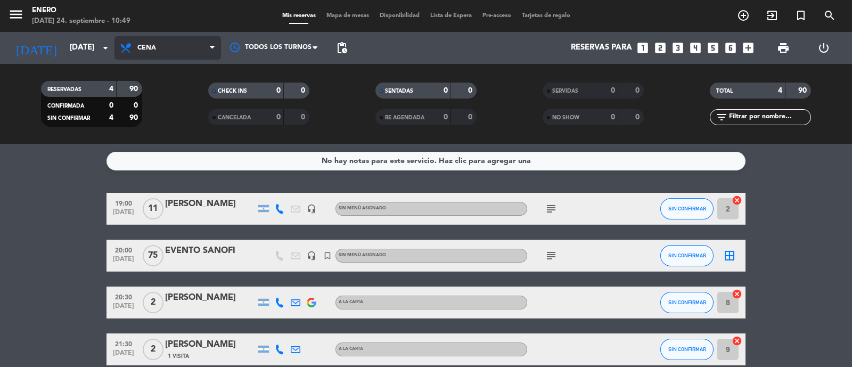
click at [170, 51] on span "Cena" at bounding box center [168, 47] width 107 height 23
click at [172, 124] on div "menu Enero [DATE] 24. septiembre - 10:49 Mis reservas Mapa de mesas Disponibili…" at bounding box center [426, 72] width 852 height 144
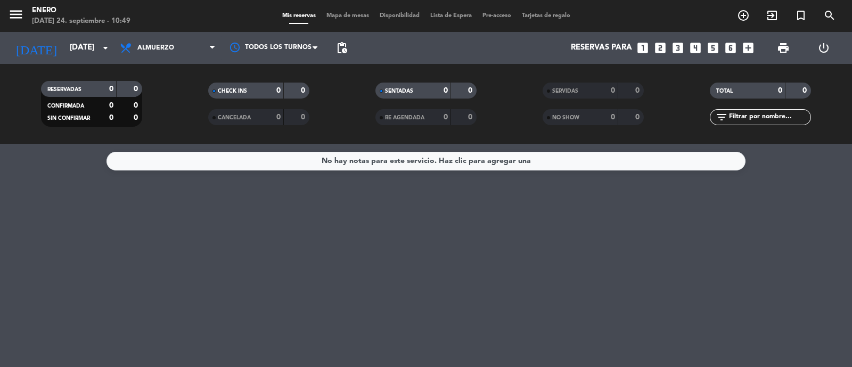
click at [498, 241] on div "No hay notas para este servicio. Haz clic para agregar una" at bounding box center [426, 255] width 852 height 223
click at [96, 50] on input "[DATE]" at bounding box center [115, 48] width 103 height 20
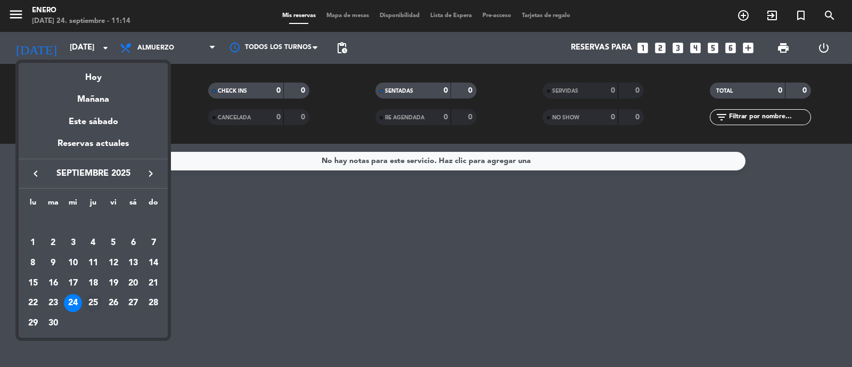
click at [92, 302] on div "25" at bounding box center [93, 303] width 18 height 18
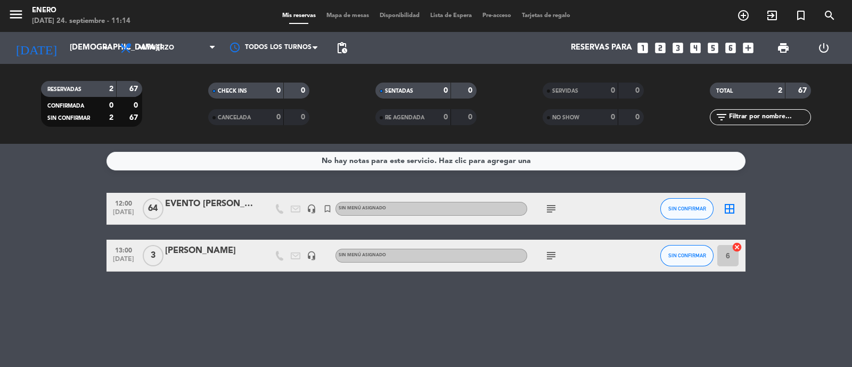
click at [553, 208] on icon "subject" at bounding box center [551, 208] width 13 height 13
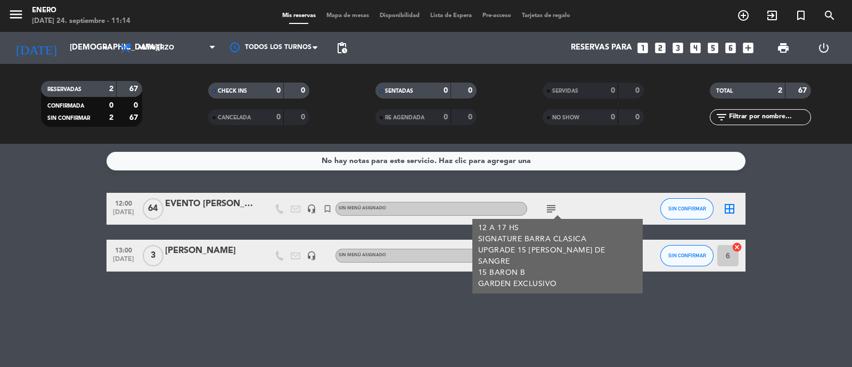
click at [590, 325] on div "No hay notas para este servicio. Haz clic para agregar una 12:00 [DATE] EVENTO …" at bounding box center [426, 255] width 852 height 223
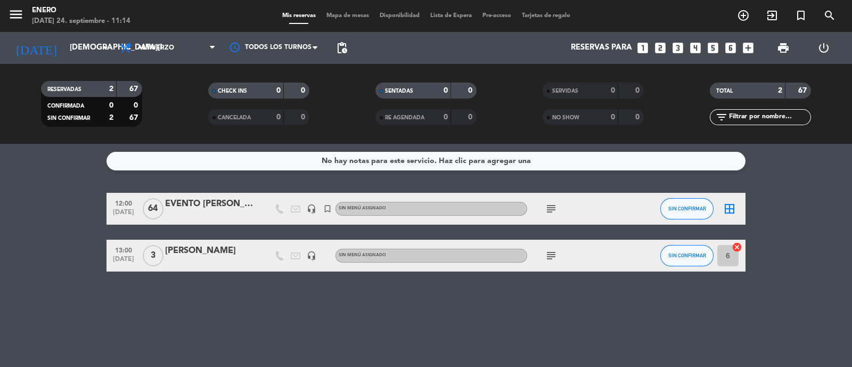
click at [547, 249] on icon "subject" at bounding box center [551, 255] width 13 height 13
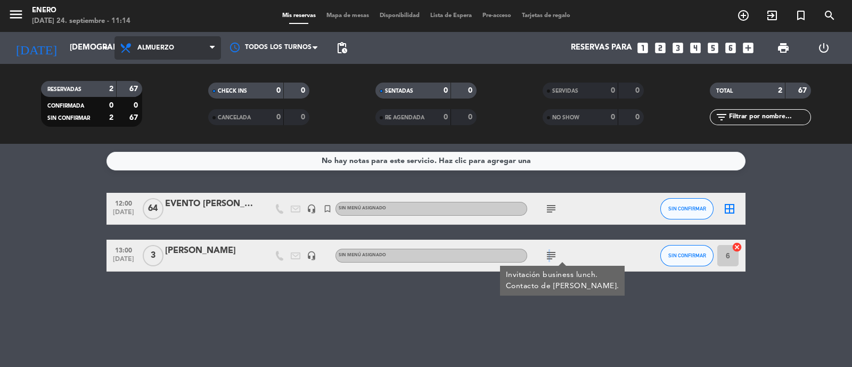
click at [177, 47] on span "Almuerzo" at bounding box center [168, 47] width 107 height 23
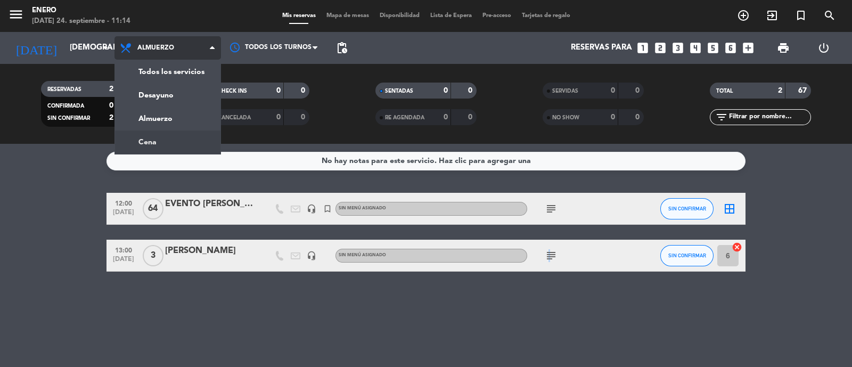
click at [184, 134] on div "menu Enero [DATE] 24. septiembre - 11:14 Mis reservas Mapa de mesas Disponibili…" at bounding box center [426, 72] width 852 height 144
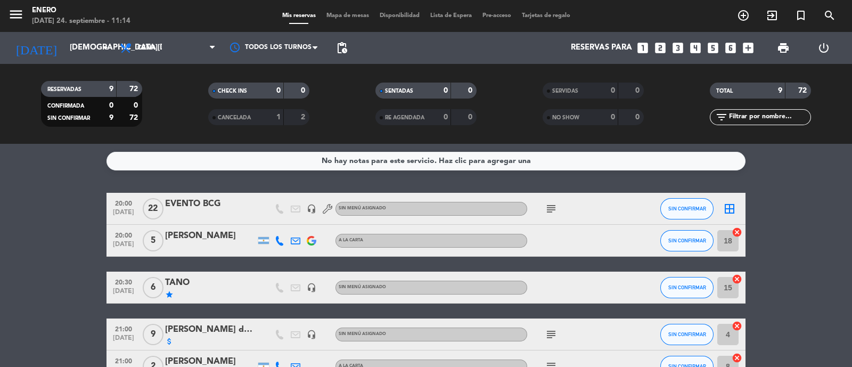
click at [549, 210] on icon "subject" at bounding box center [551, 208] width 13 height 13
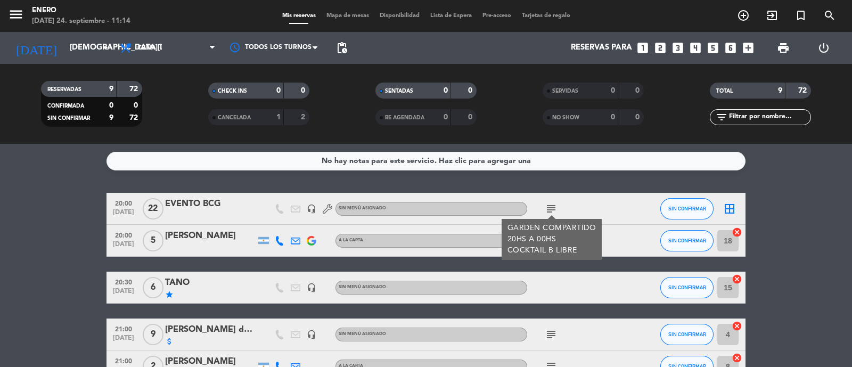
click at [571, 209] on div "subject GARDEN COMPARTIDO 20HS A 00HS COCKTAIL B LIBRE" at bounding box center [575, 208] width 96 height 31
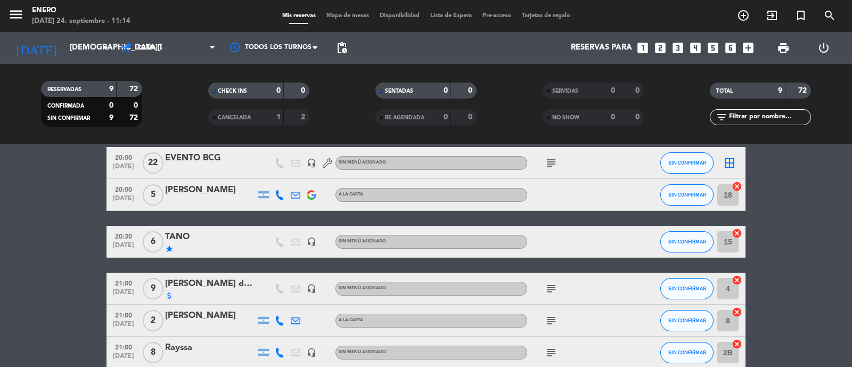
scroll to position [66, 0]
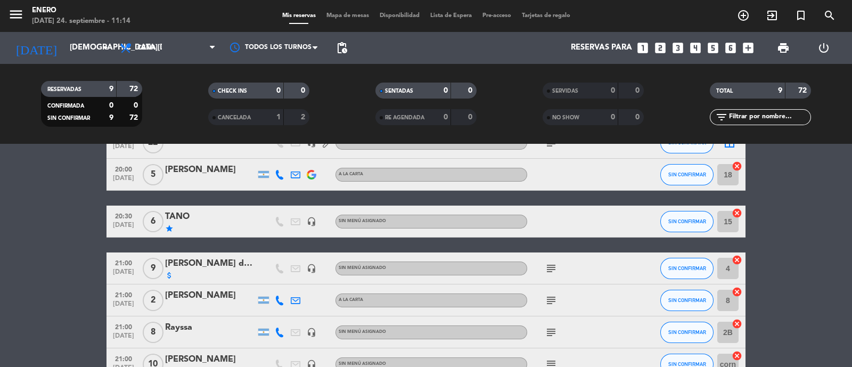
click at [551, 266] on icon "subject" at bounding box center [551, 268] width 13 height 13
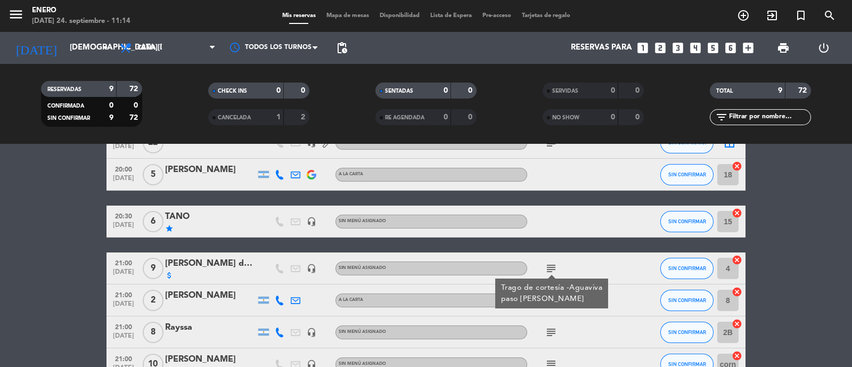
click at [608, 261] on div "subject Trago de cortesía -Aguaviva paso [PERSON_NAME]" at bounding box center [575, 268] width 96 height 31
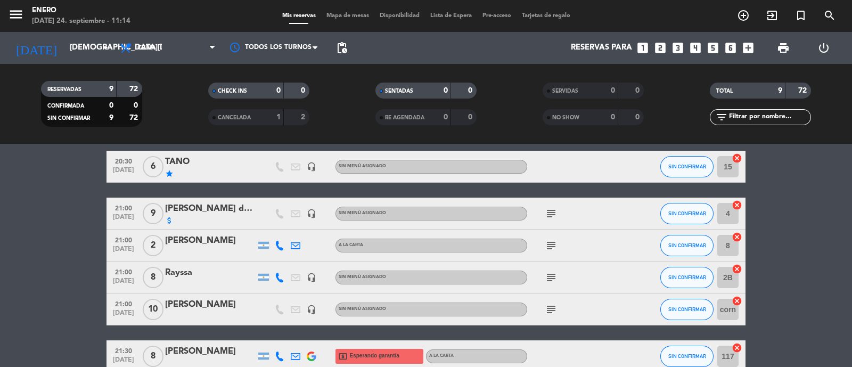
scroll to position [133, 0]
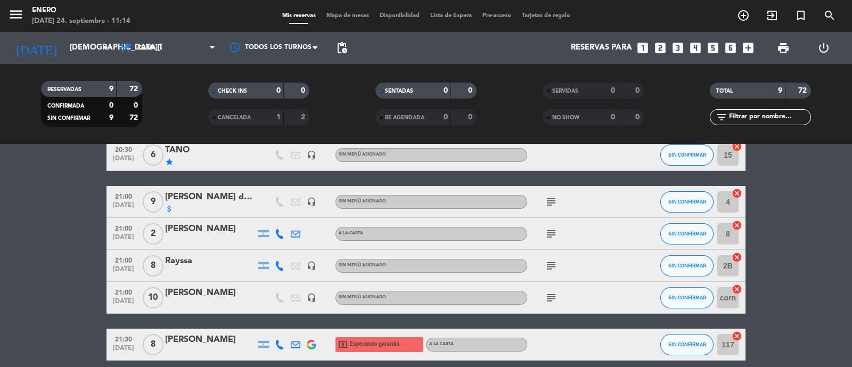
click at [545, 236] on icon "subject" at bounding box center [551, 233] width 13 height 13
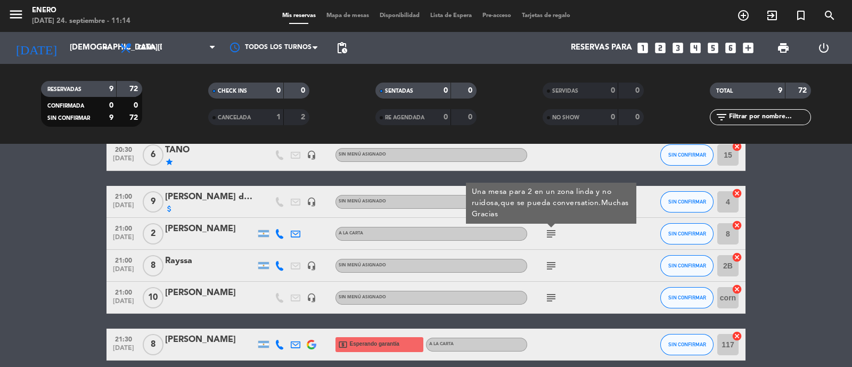
click at [551, 265] on icon "subject" at bounding box center [551, 265] width 13 height 13
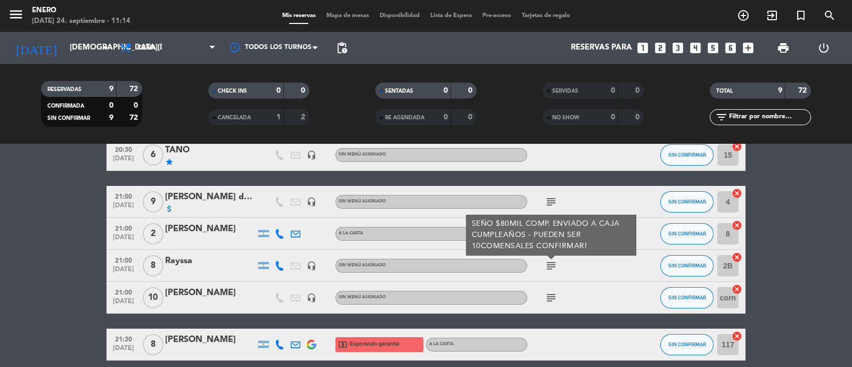
scroll to position [200, 0]
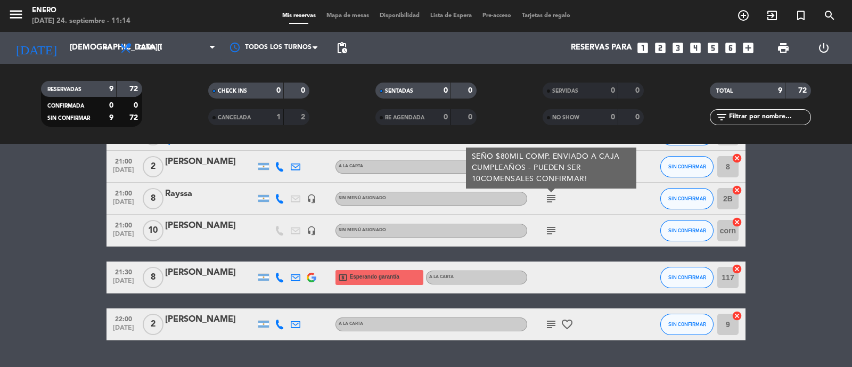
click at [550, 234] on icon "subject" at bounding box center [551, 230] width 13 height 13
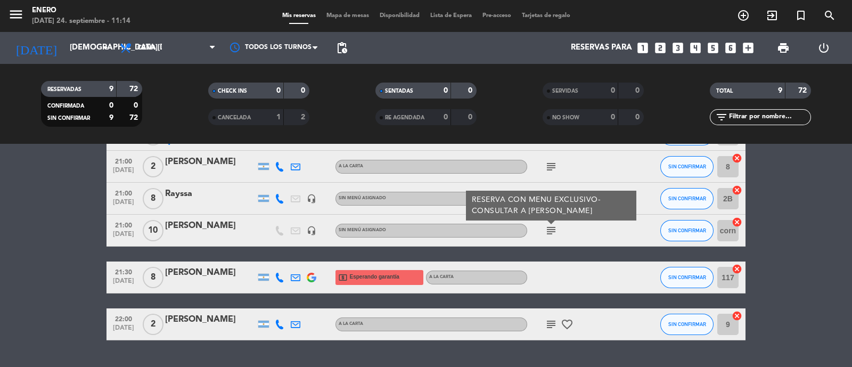
click at [555, 321] on icon "subject" at bounding box center [551, 324] width 13 height 13
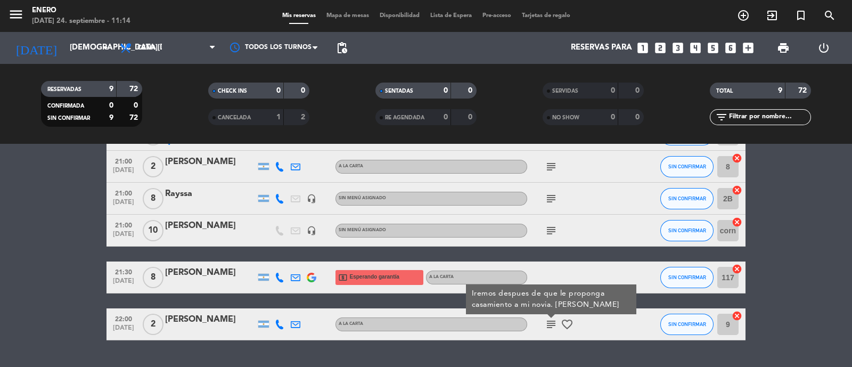
click at [557, 231] on icon "subject" at bounding box center [551, 230] width 13 height 13
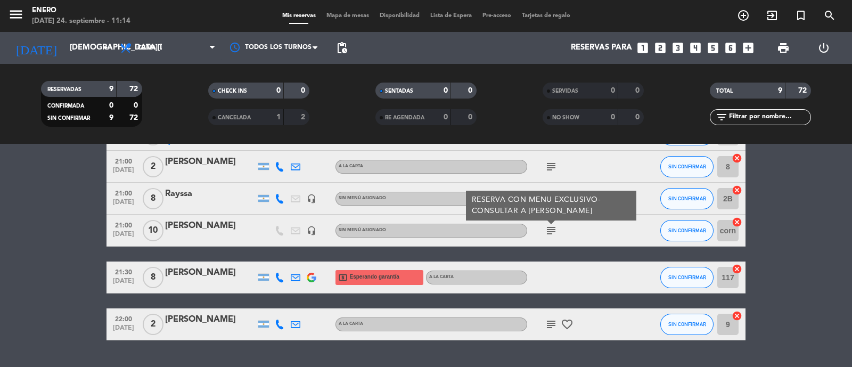
click at [605, 235] on div "subject RESERVA CON MENU EXCLUSIVO- CONSULTAR A [PERSON_NAME]" at bounding box center [575, 230] width 96 height 31
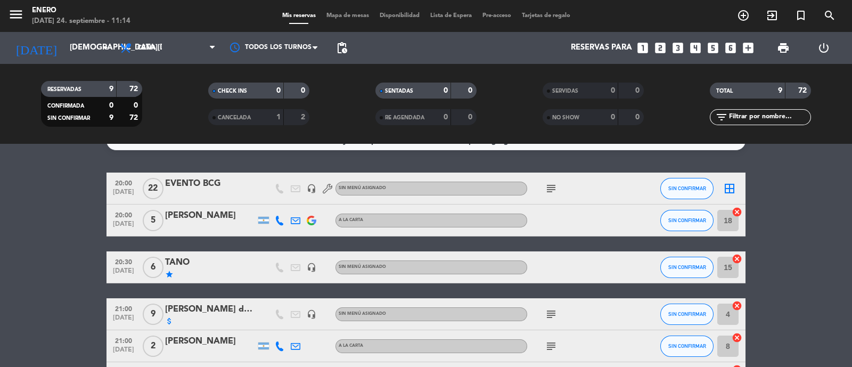
scroll to position [0, 0]
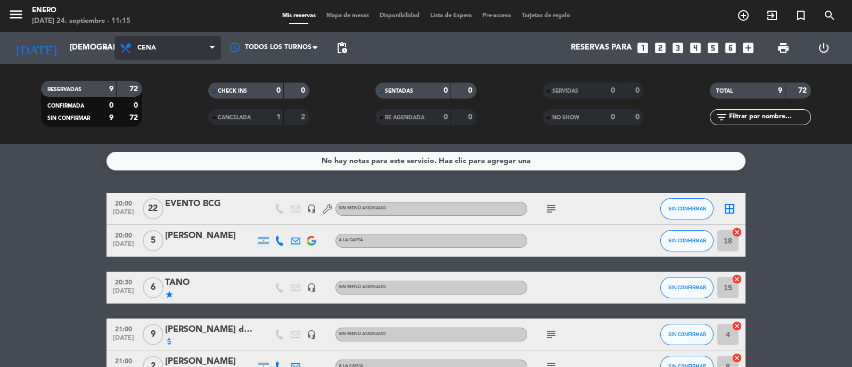
click at [161, 44] on span "Cena" at bounding box center [168, 47] width 107 height 23
click at [168, 118] on div "menu Enero [DATE] 24. septiembre - 11:15 Mis reservas Mapa de mesas Disponibili…" at bounding box center [426, 72] width 852 height 144
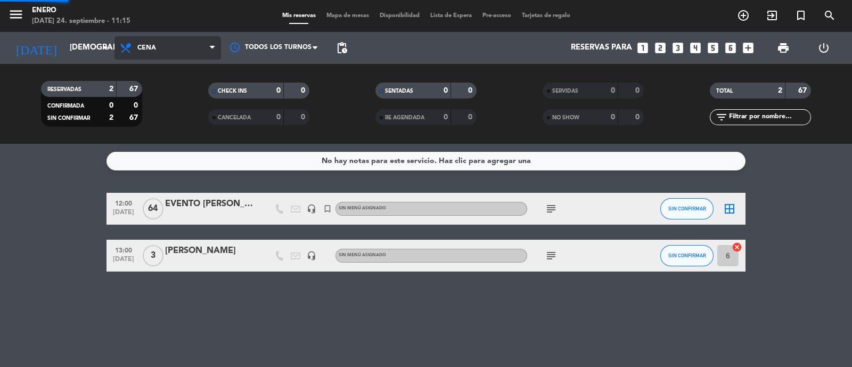
click at [170, 135] on div "menu Enero [DATE] 24. septiembre - 11:15 Mis reservas Mapa de mesas Disponibili…" at bounding box center [426, 72] width 852 height 144
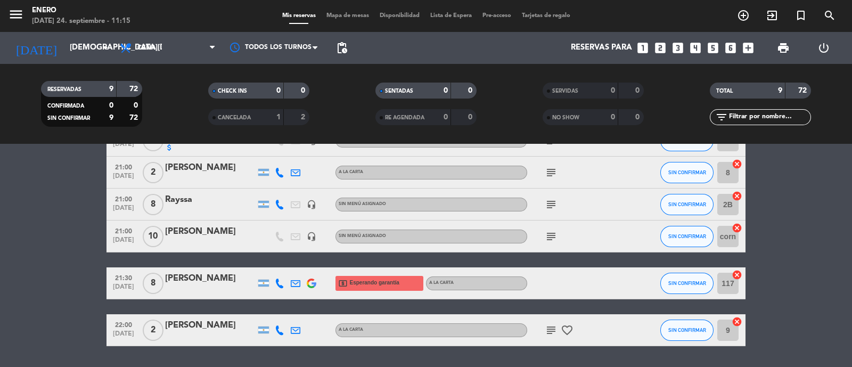
scroll to position [226, 0]
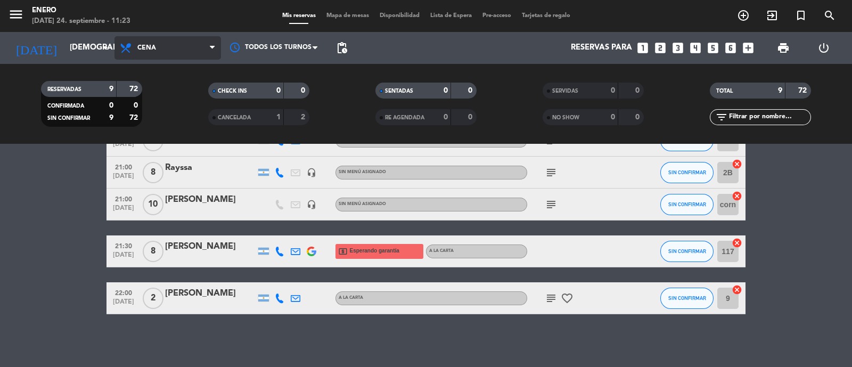
click at [162, 36] on span "Cena" at bounding box center [168, 47] width 107 height 23
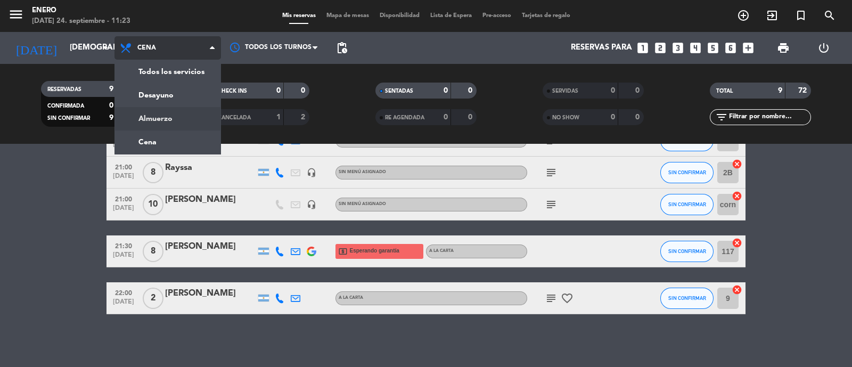
click at [157, 113] on div "menu Enero [DATE] 24. septiembre - 11:23 Mis reservas Mapa de mesas Disponibili…" at bounding box center [426, 72] width 852 height 144
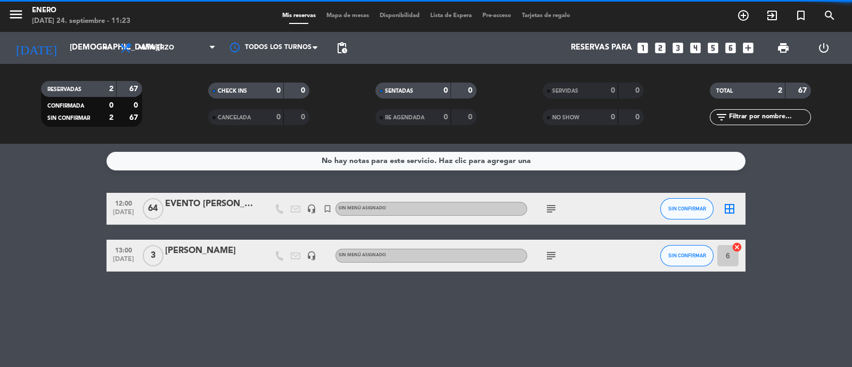
scroll to position [0, 0]
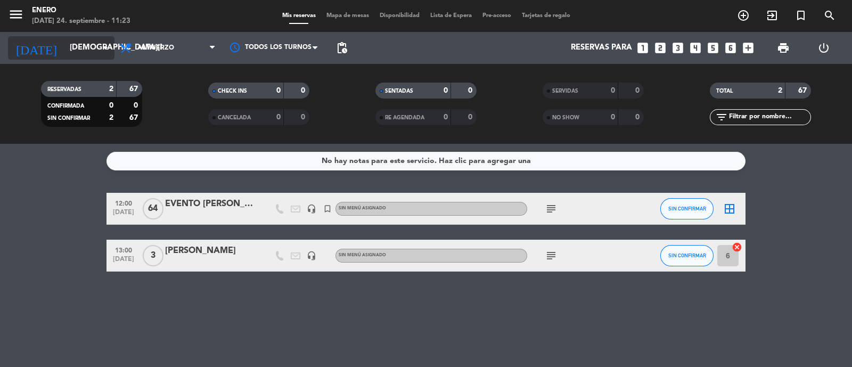
click at [83, 52] on input "[DEMOGRAPHIC_DATA][DATE]" at bounding box center [115, 48] width 103 height 20
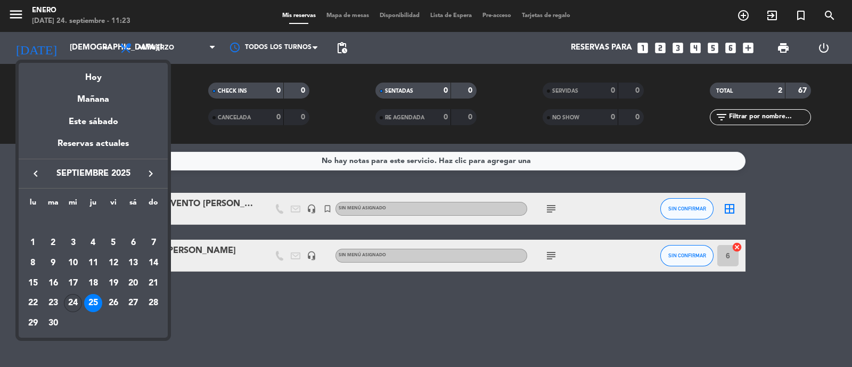
click at [77, 297] on div "24" at bounding box center [73, 303] width 18 height 18
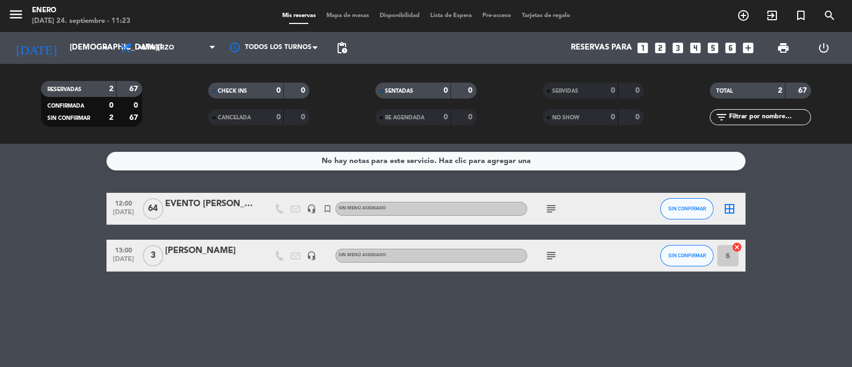
type input "[DATE]"
